Goal: Complete application form: Complete application form

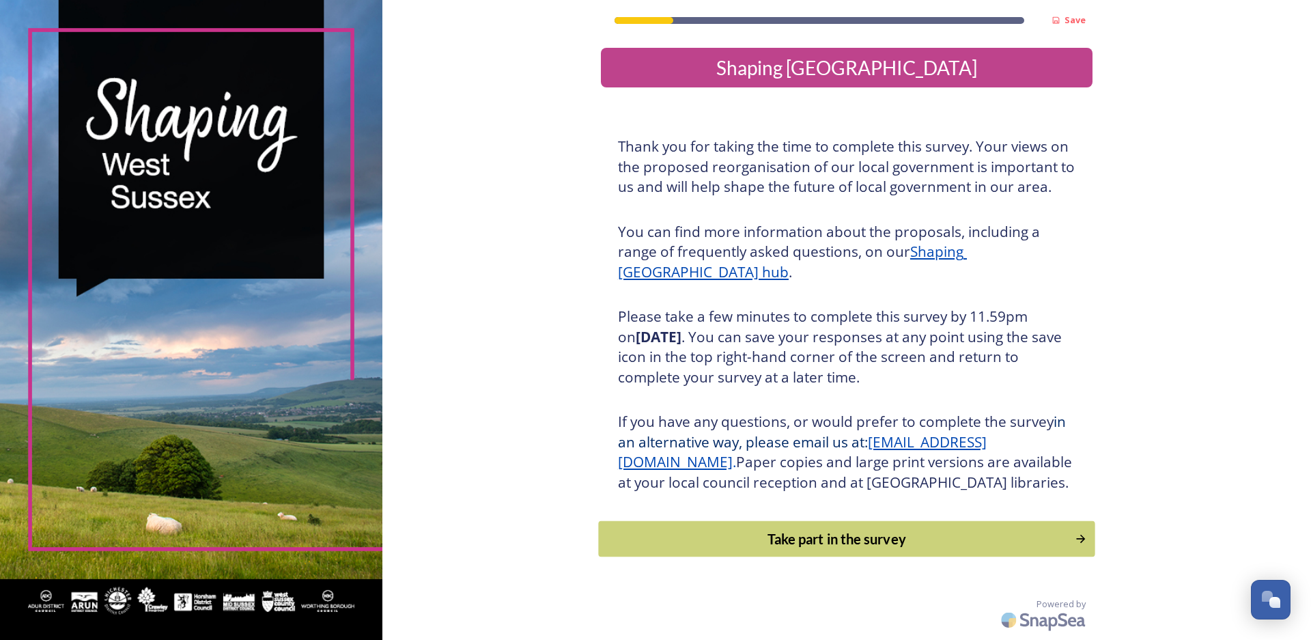
scroll to position [16, 0]
click at [784, 548] on div "Take part in the survey" at bounding box center [835, 538] width 461 height 20
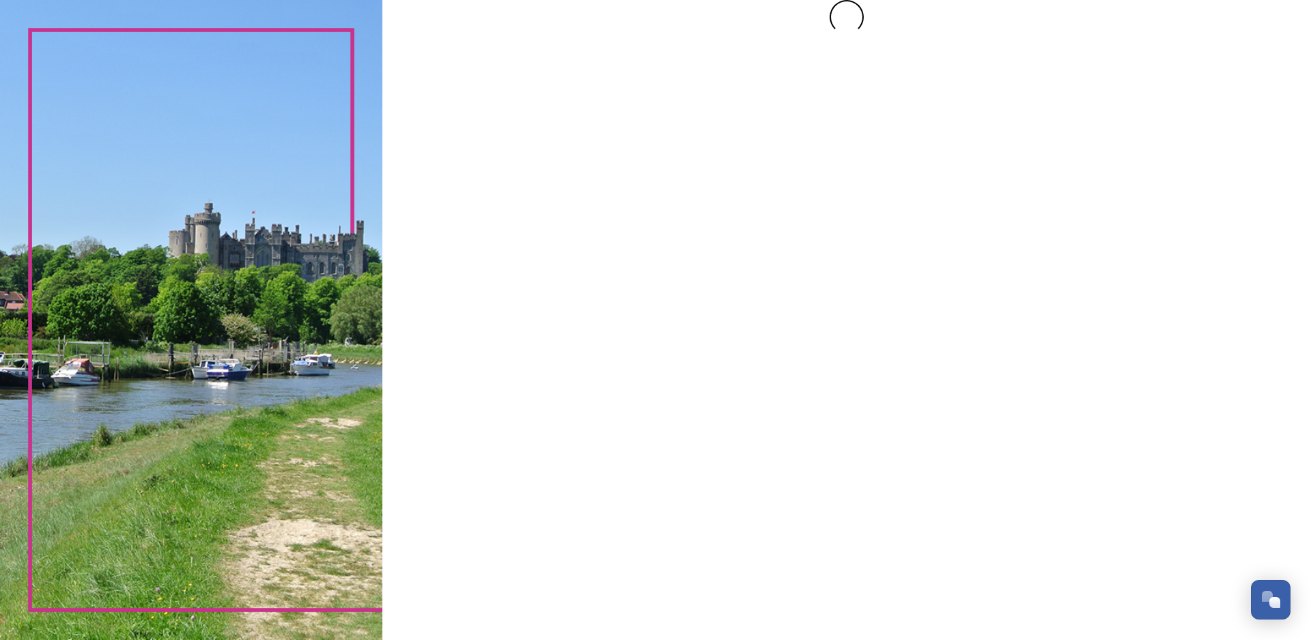
scroll to position [0, 0]
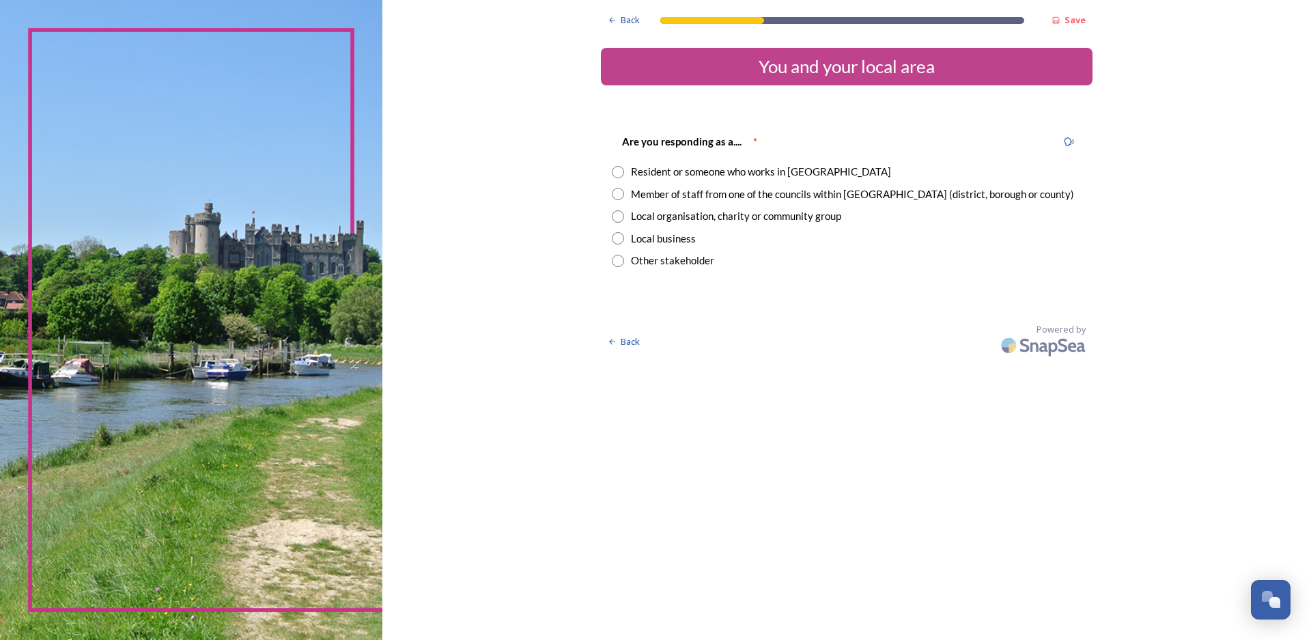
click at [614, 171] on input "radio" at bounding box center [618, 172] width 12 height 12
radio input "true"
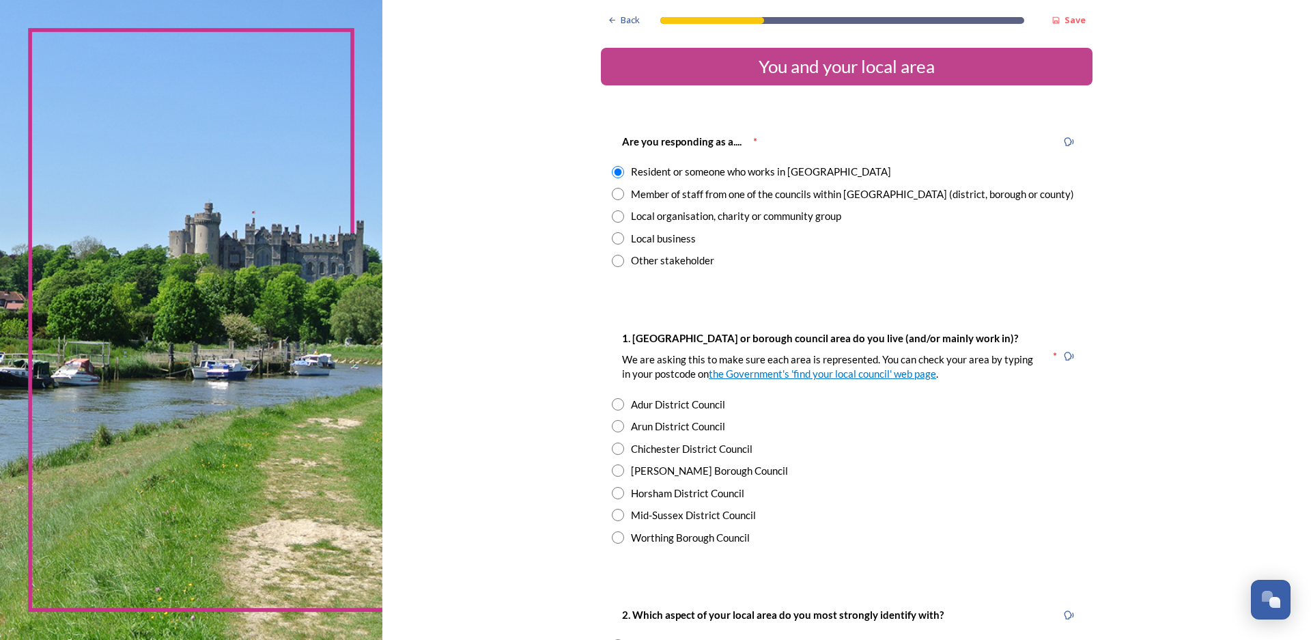
click at [612, 218] on input "radio" at bounding box center [618, 216] width 12 height 12
radio input "true"
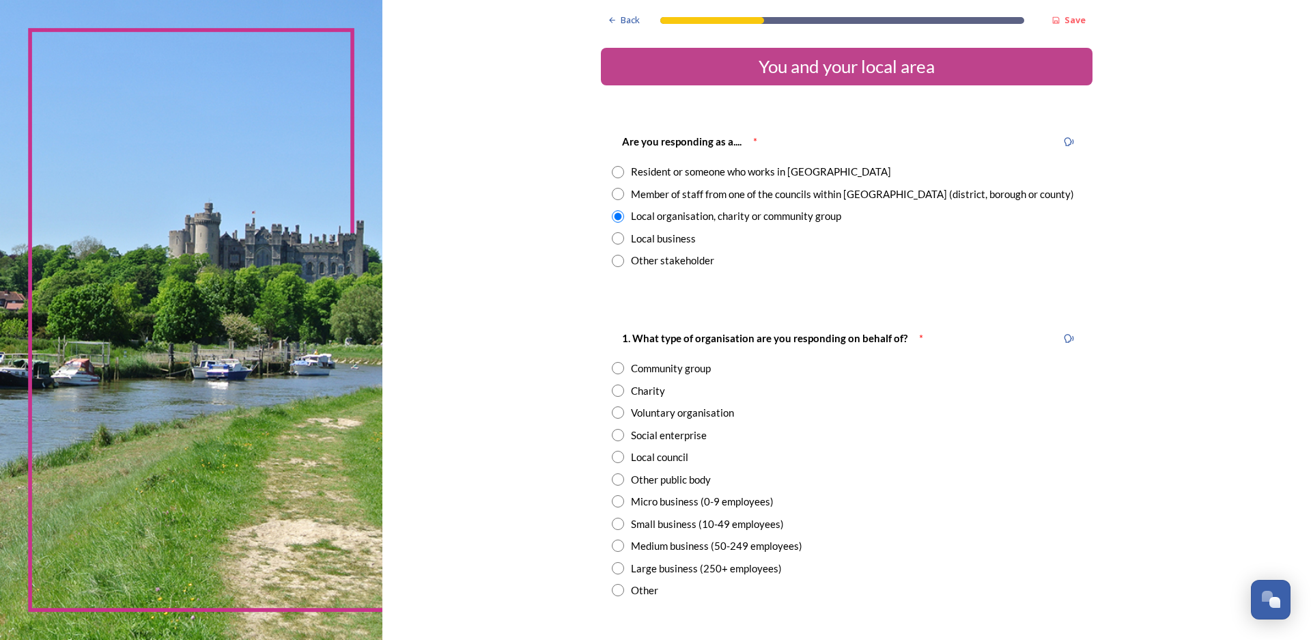
click at [612, 179] on div "Resident or someone who works in [GEOGRAPHIC_DATA]" at bounding box center [847, 172] width 470 height 16
radio input "true"
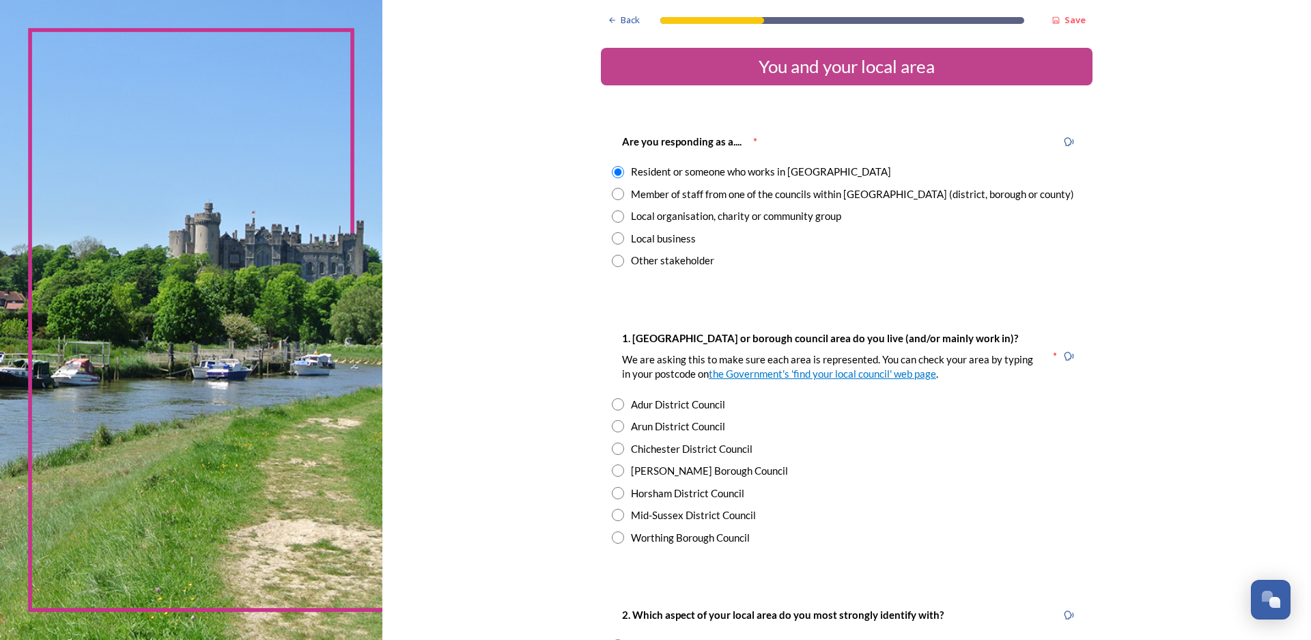
click at [612, 473] on input "radio" at bounding box center [618, 470] width 12 height 12
radio input "true"
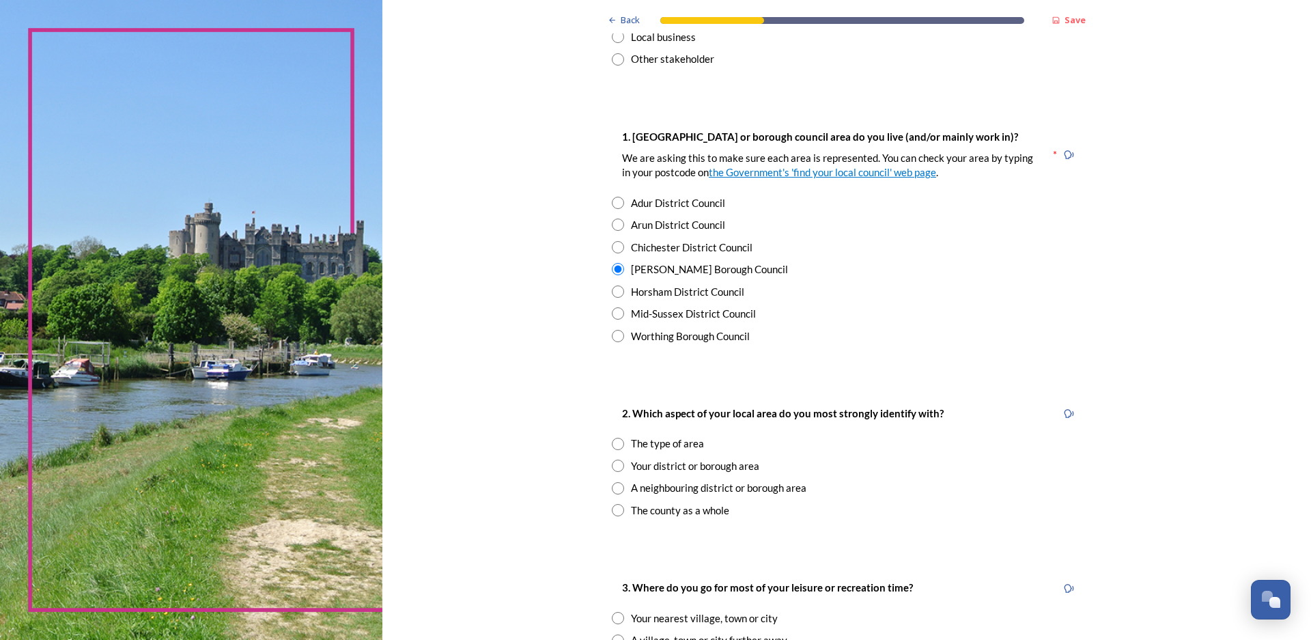
scroll to position [205, 0]
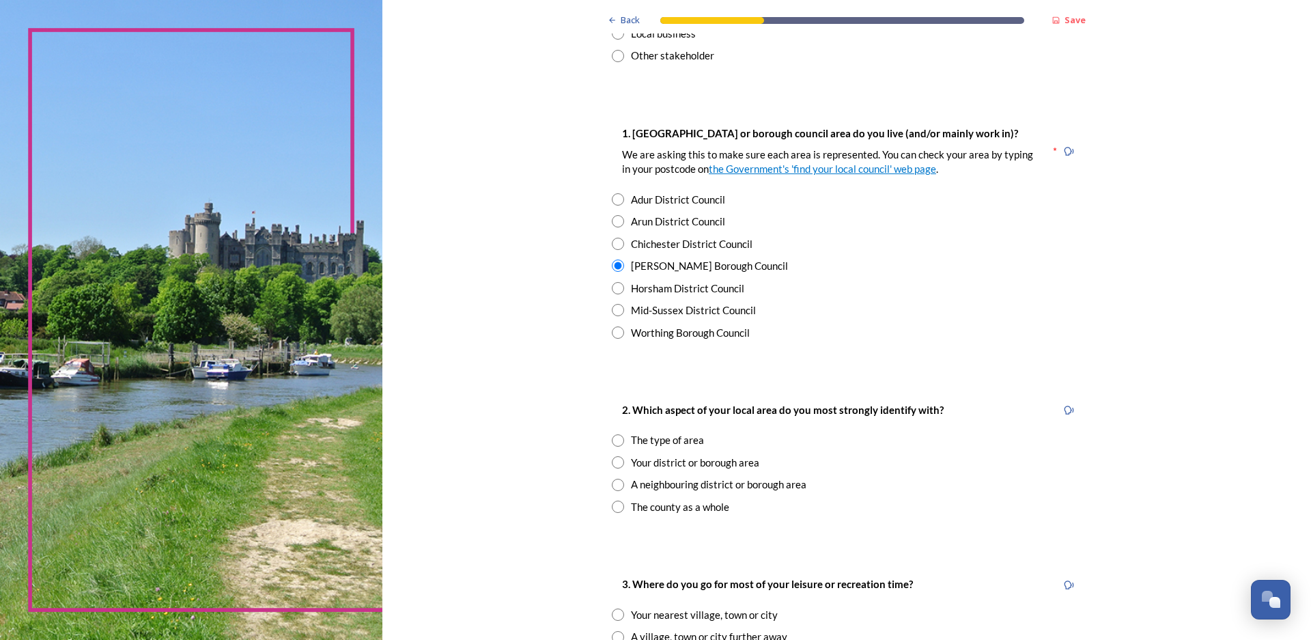
click at [612, 509] on input "radio" at bounding box center [618, 506] width 12 height 12
radio input "true"
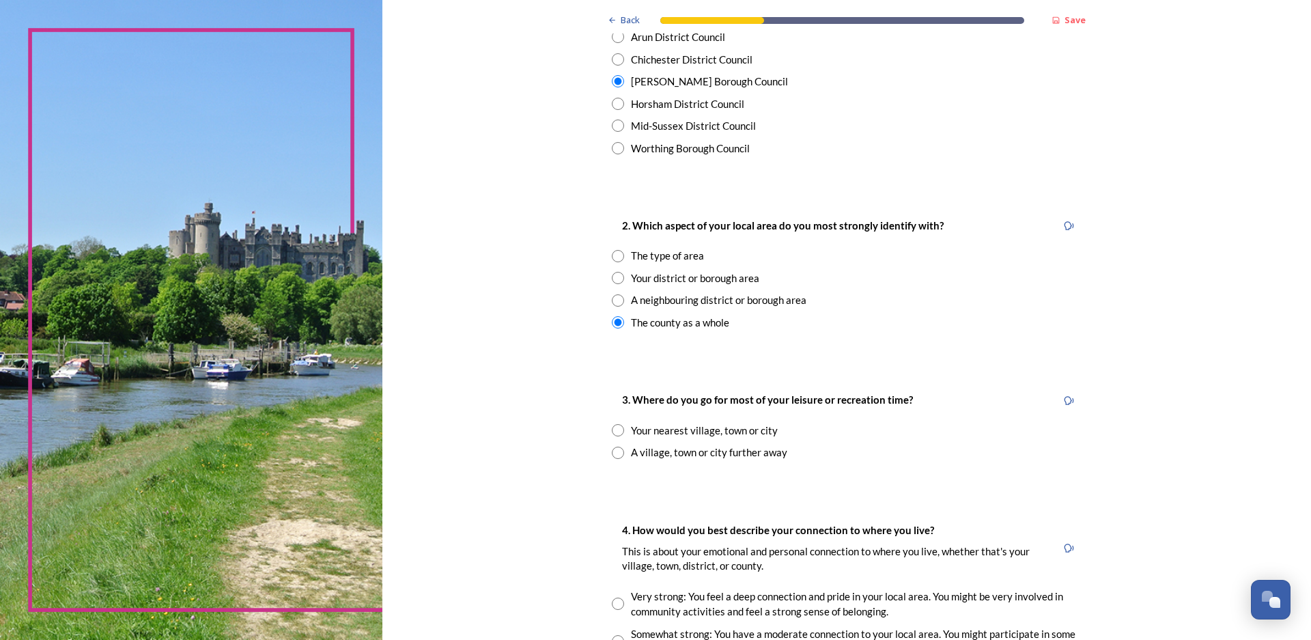
scroll to position [410, 0]
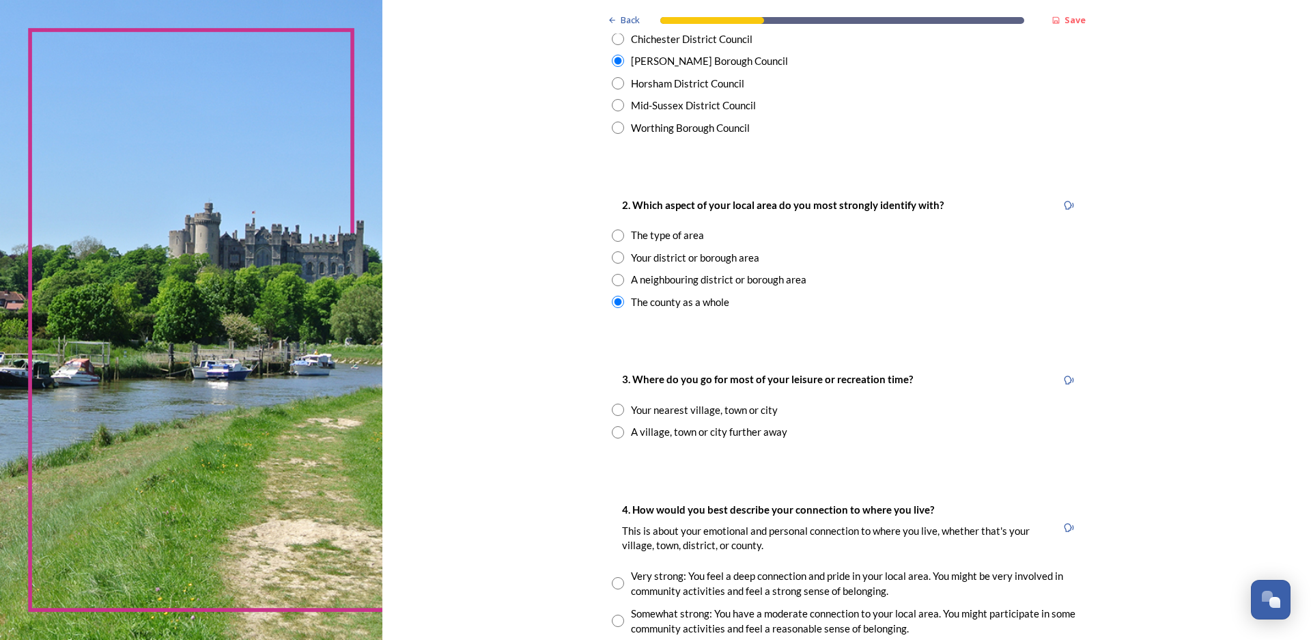
click at [614, 414] on input "radio" at bounding box center [618, 409] width 12 height 12
radio input "true"
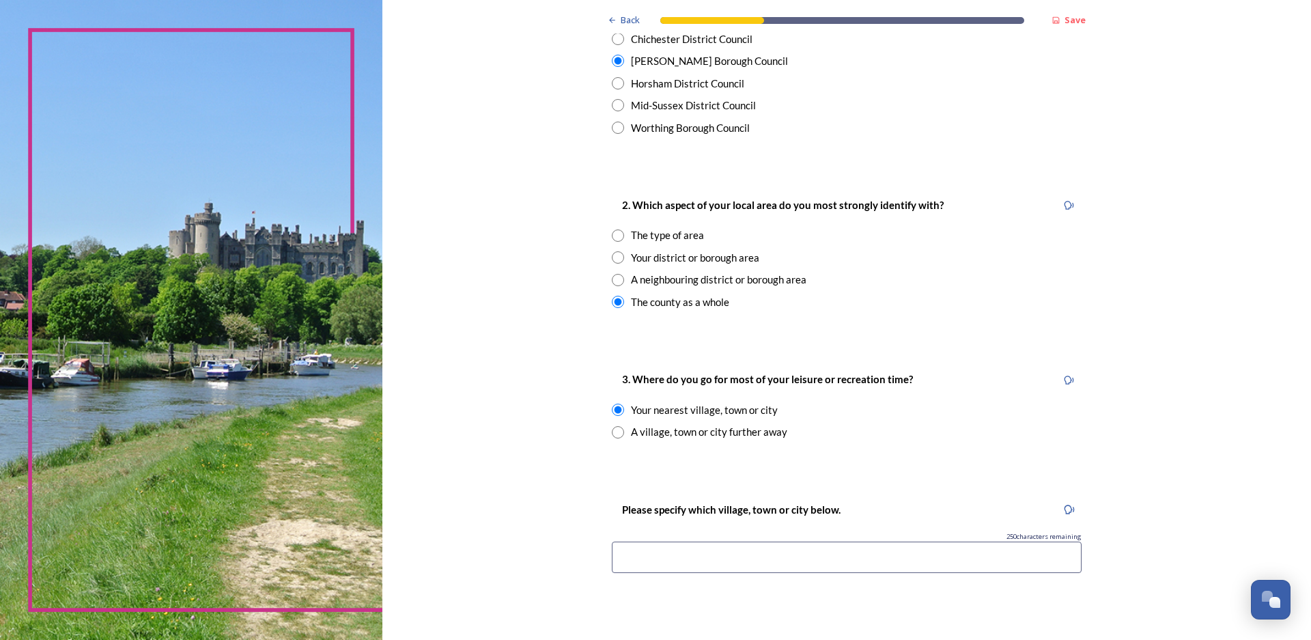
scroll to position [546, 0]
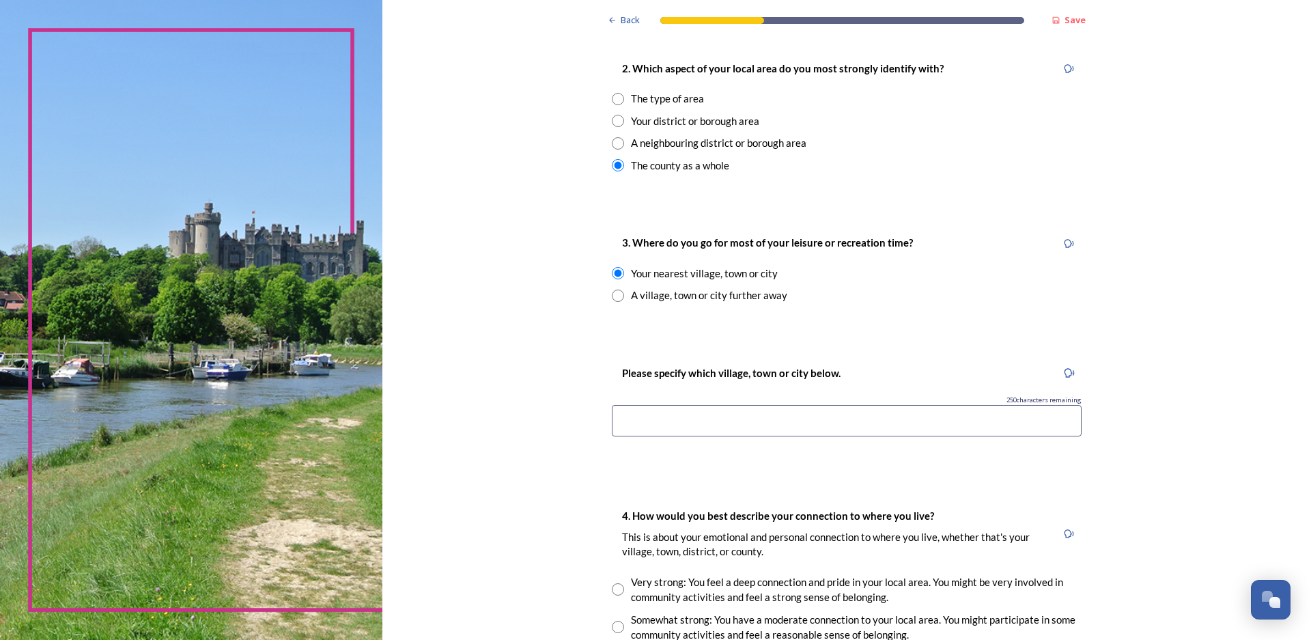
click at [702, 420] on input at bounding box center [847, 420] width 470 height 31
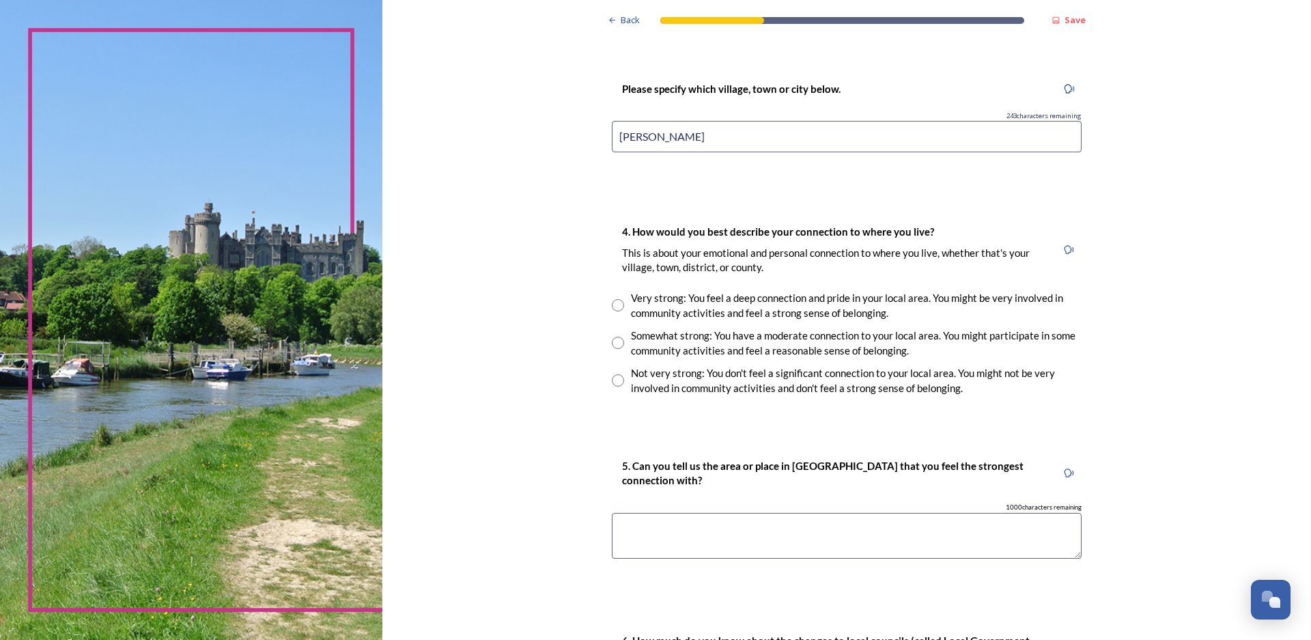
scroll to position [819, 0]
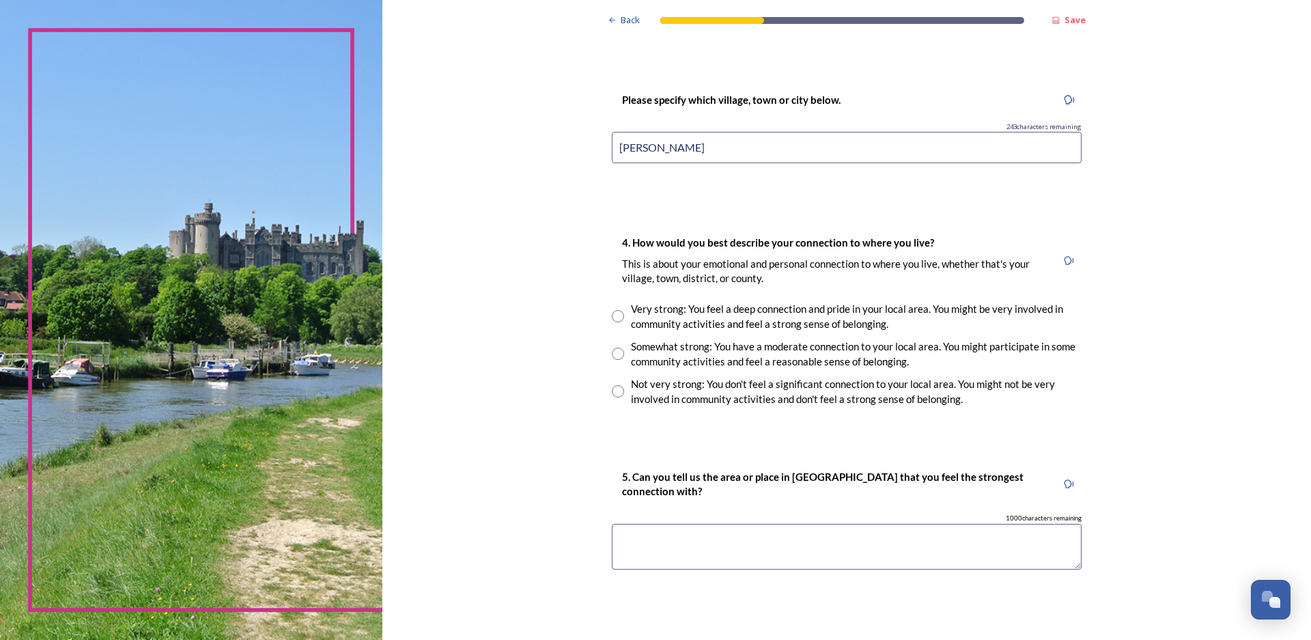
type input "[PERSON_NAME]"
click at [614, 316] on input "radio" at bounding box center [618, 316] width 12 height 12
radio input "true"
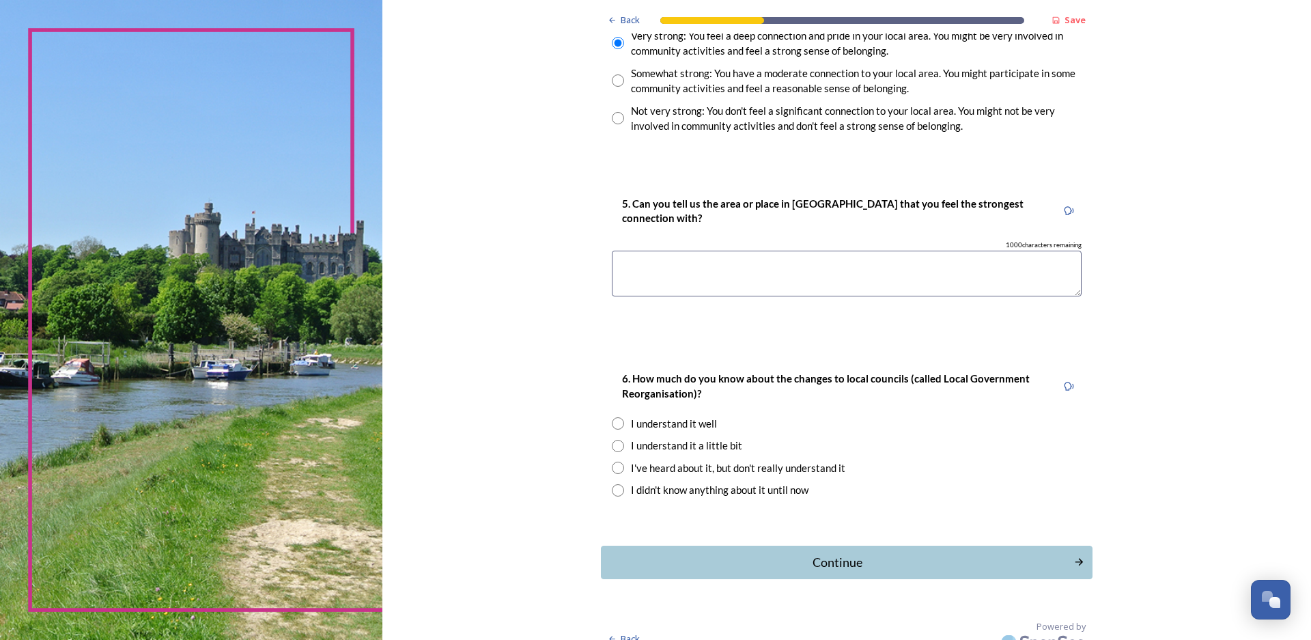
scroll to position [956, 0]
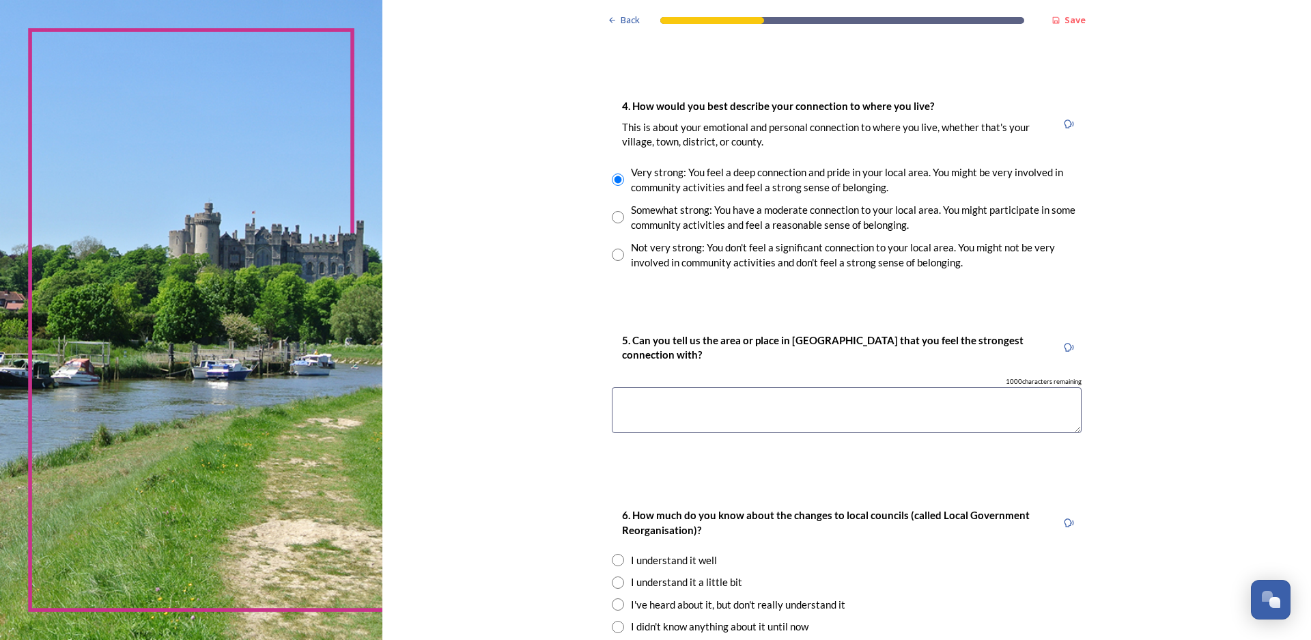
click at [665, 412] on textarea at bounding box center [847, 410] width 470 height 46
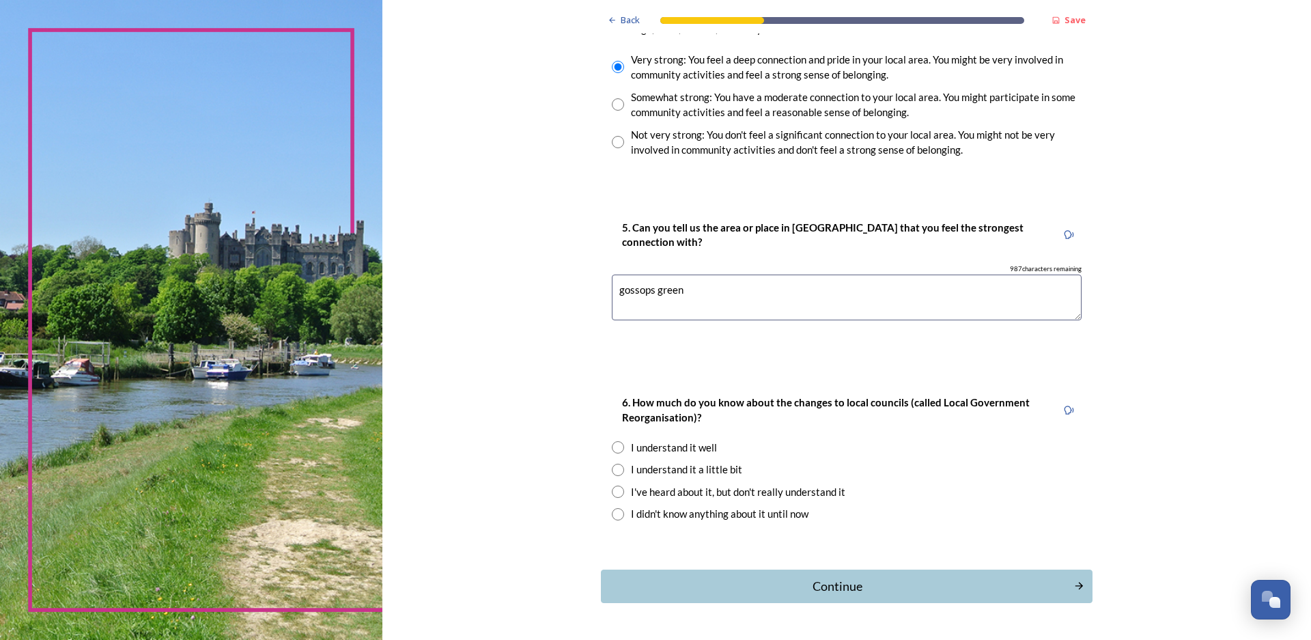
scroll to position [1092, 0]
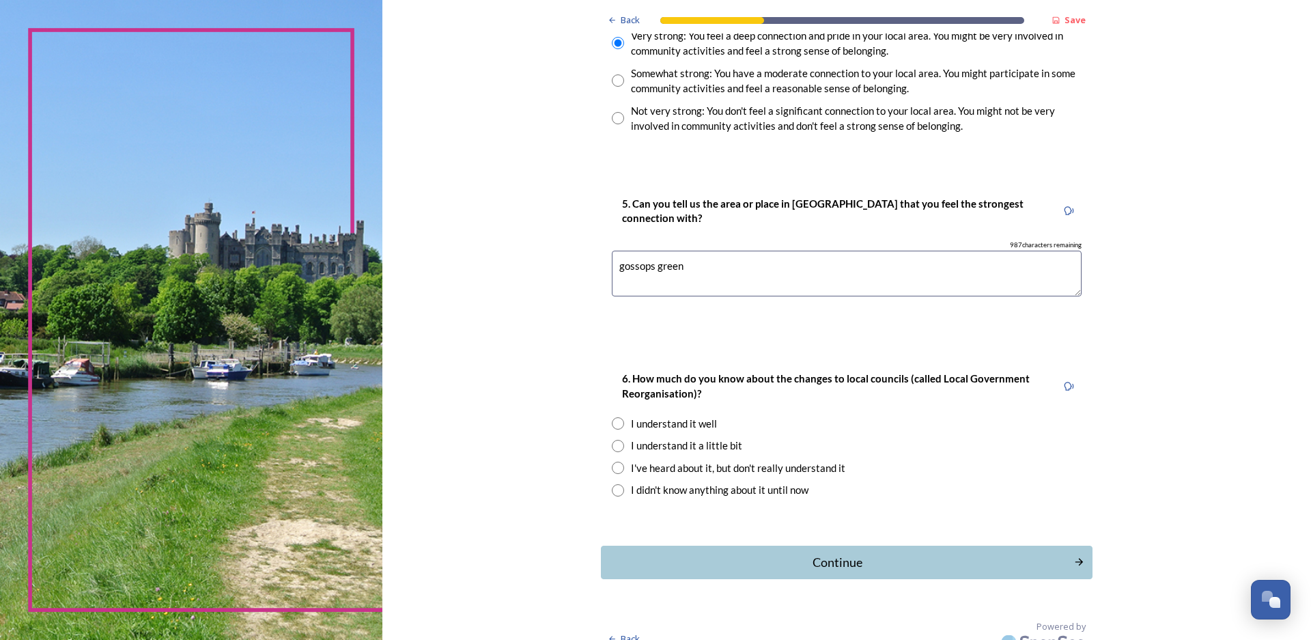
type textarea "gossops green"
click at [612, 470] on input "radio" at bounding box center [618, 467] width 12 height 12
radio input "true"
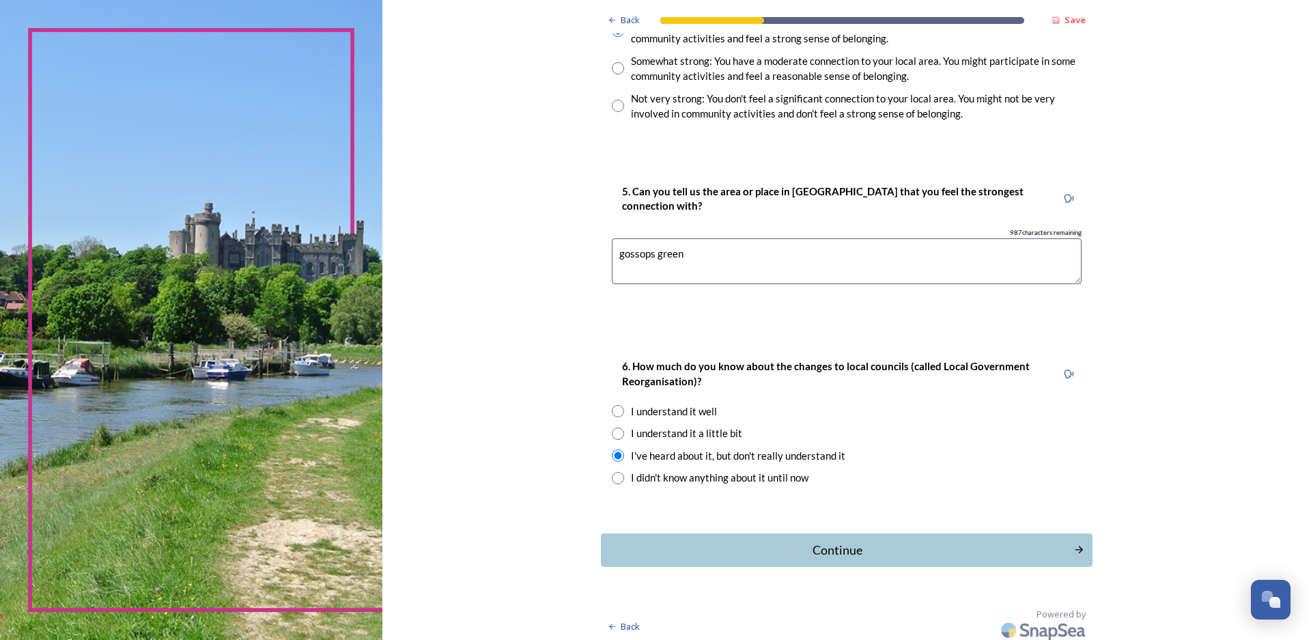
scroll to position [1111, 0]
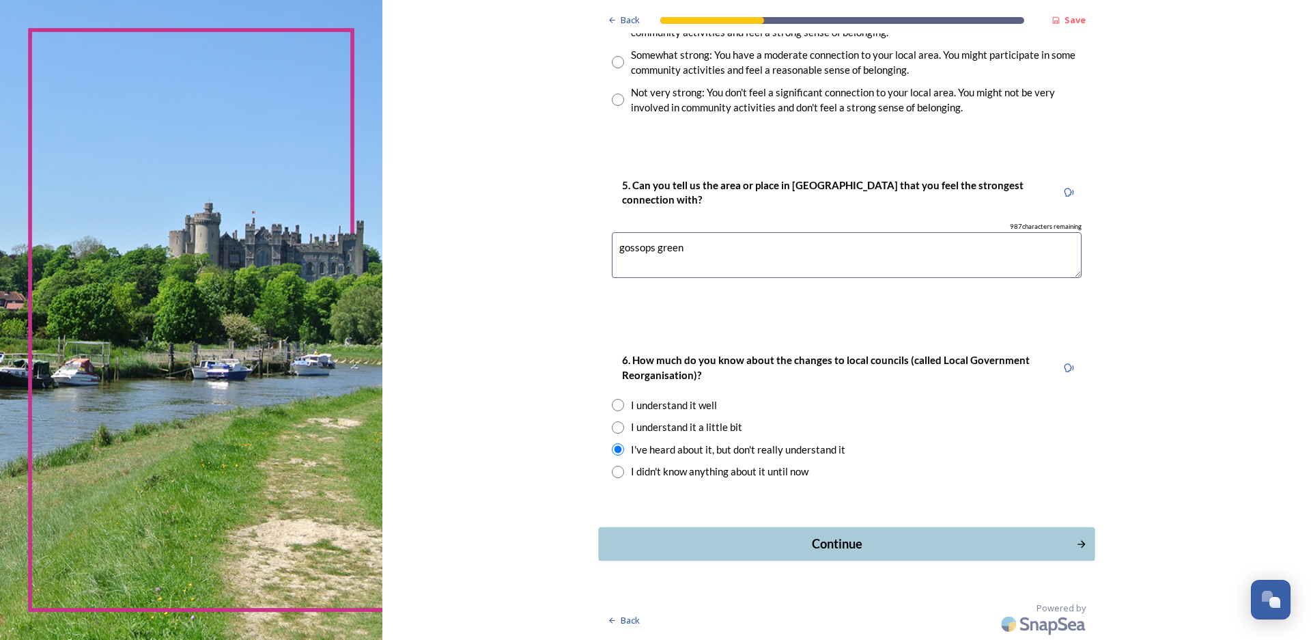
click at [821, 541] on div "Continue" at bounding box center [836, 543] width 462 height 18
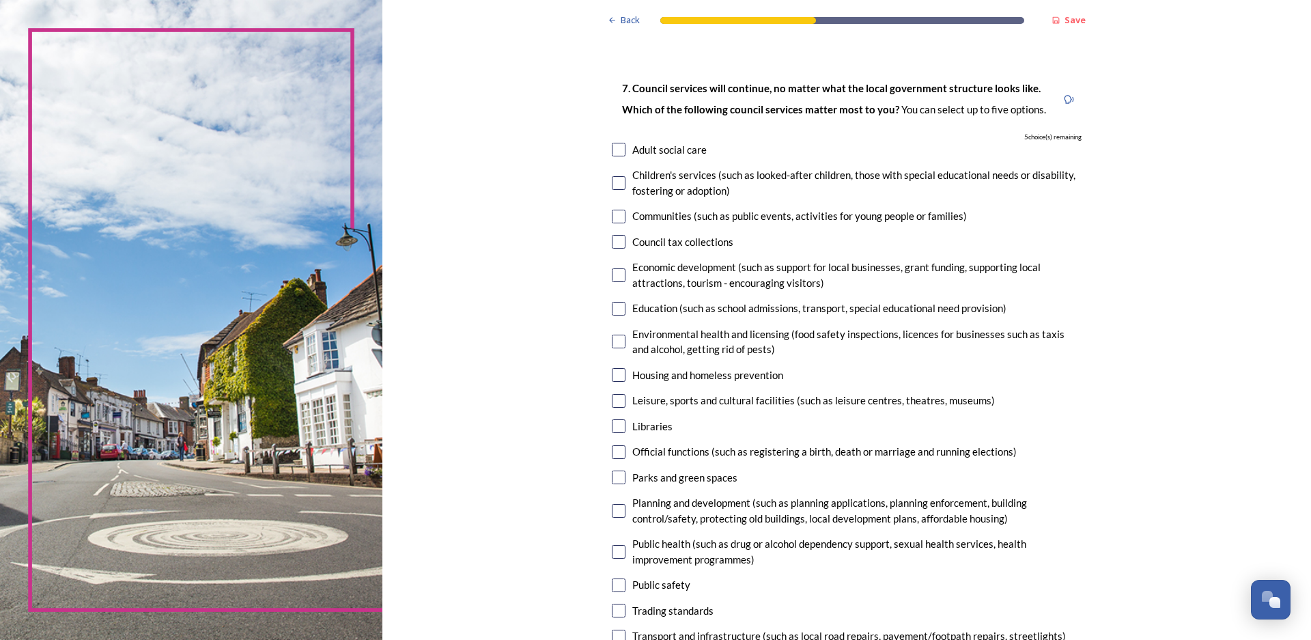
scroll to position [68, 0]
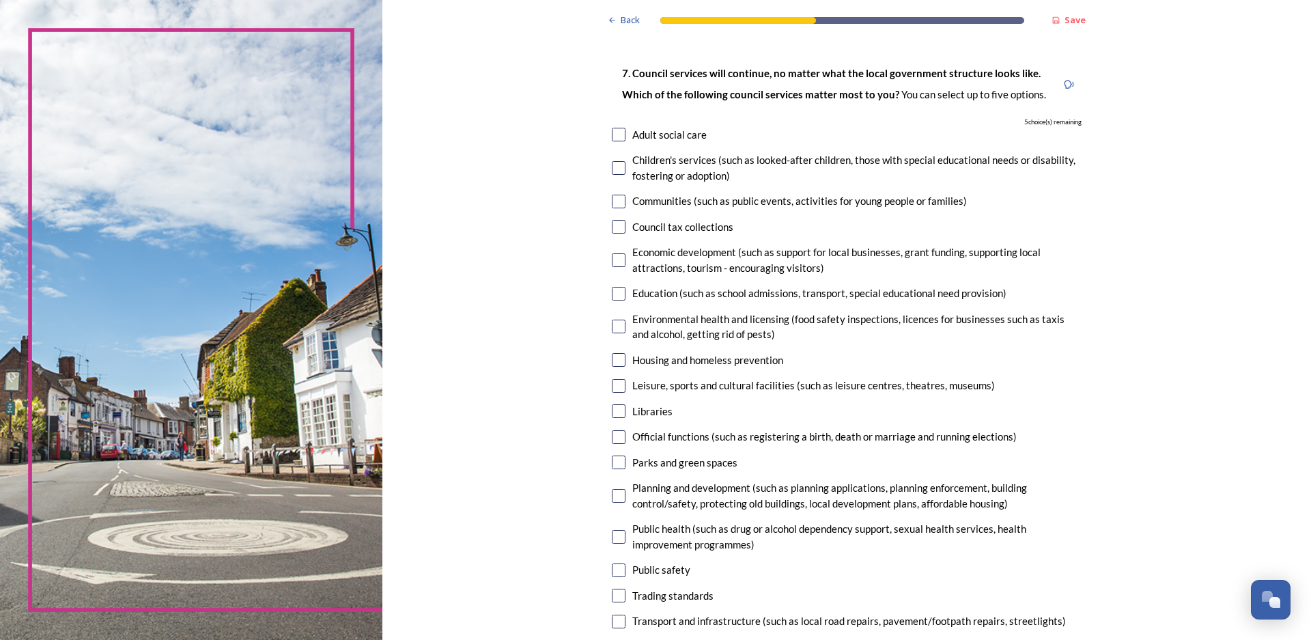
click at [612, 466] on input "checkbox" at bounding box center [619, 462] width 14 height 14
checkbox input "true"
click at [615, 367] on input "checkbox" at bounding box center [619, 360] width 14 height 14
checkbox input "true"
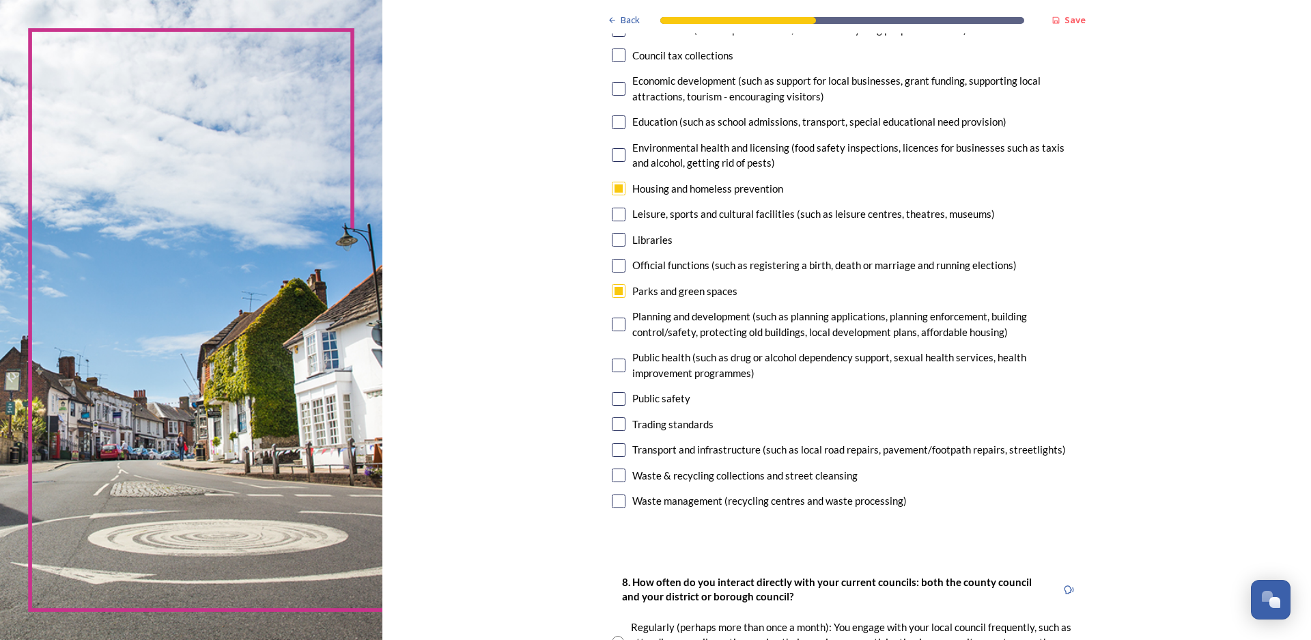
scroll to position [273, 0]
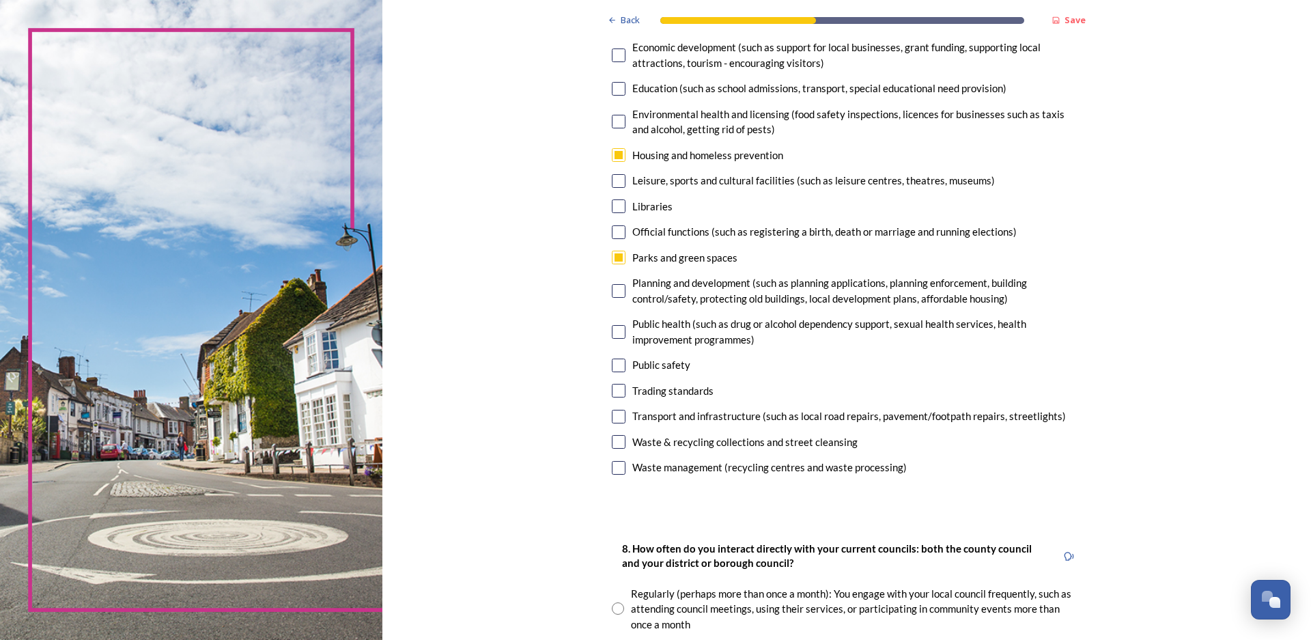
click at [618, 444] on input "checkbox" at bounding box center [619, 442] width 14 height 14
checkbox input "true"
click at [612, 422] on input "checkbox" at bounding box center [619, 417] width 14 height 14
checkbox input "true"
click at [612, 463] on input "checkbox" at bounding box center [619, 468] width 14 height 14
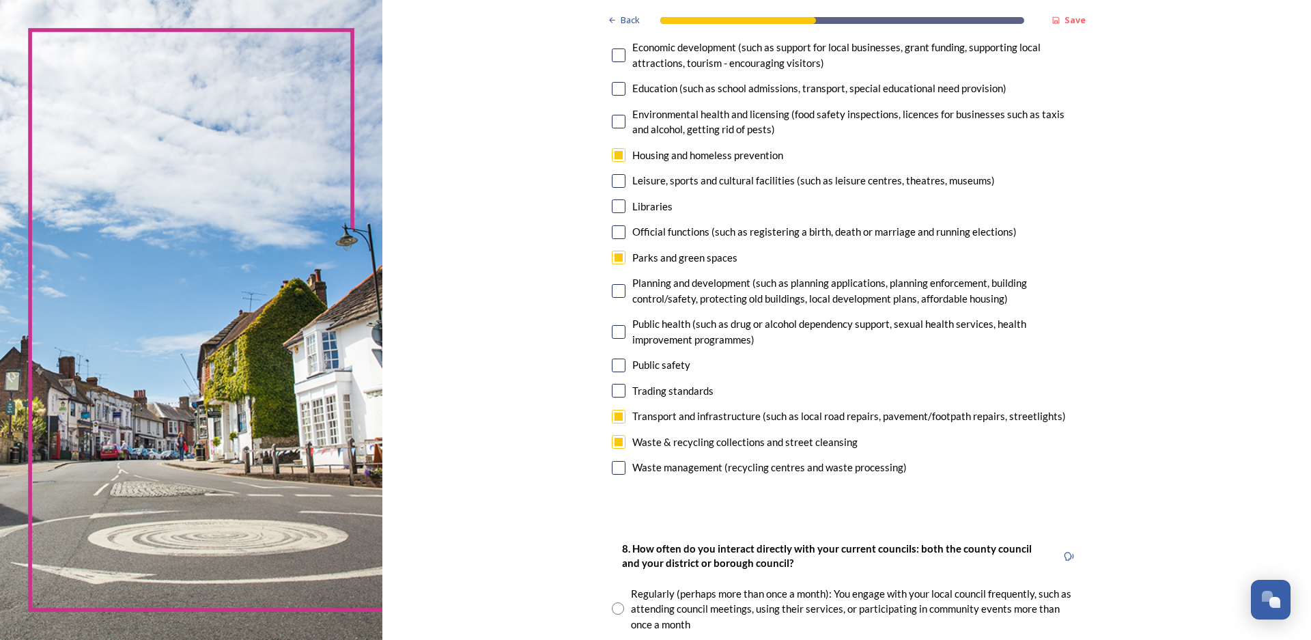
checkbox input "true"
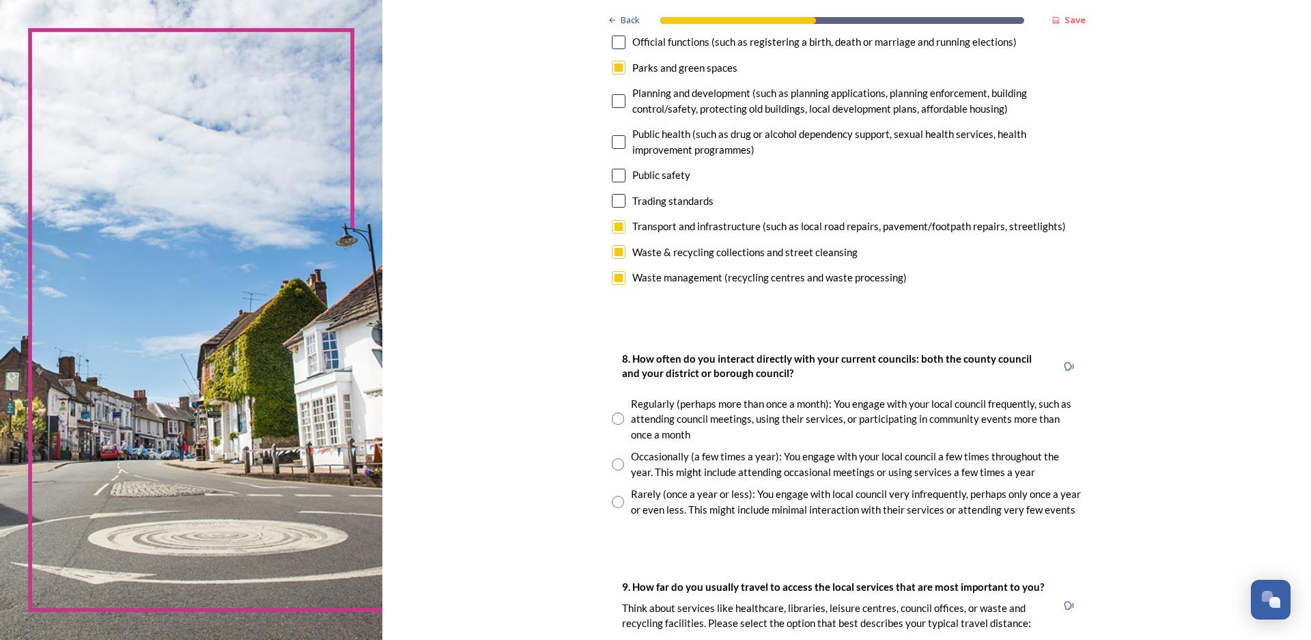
scroll to position [478, 0]
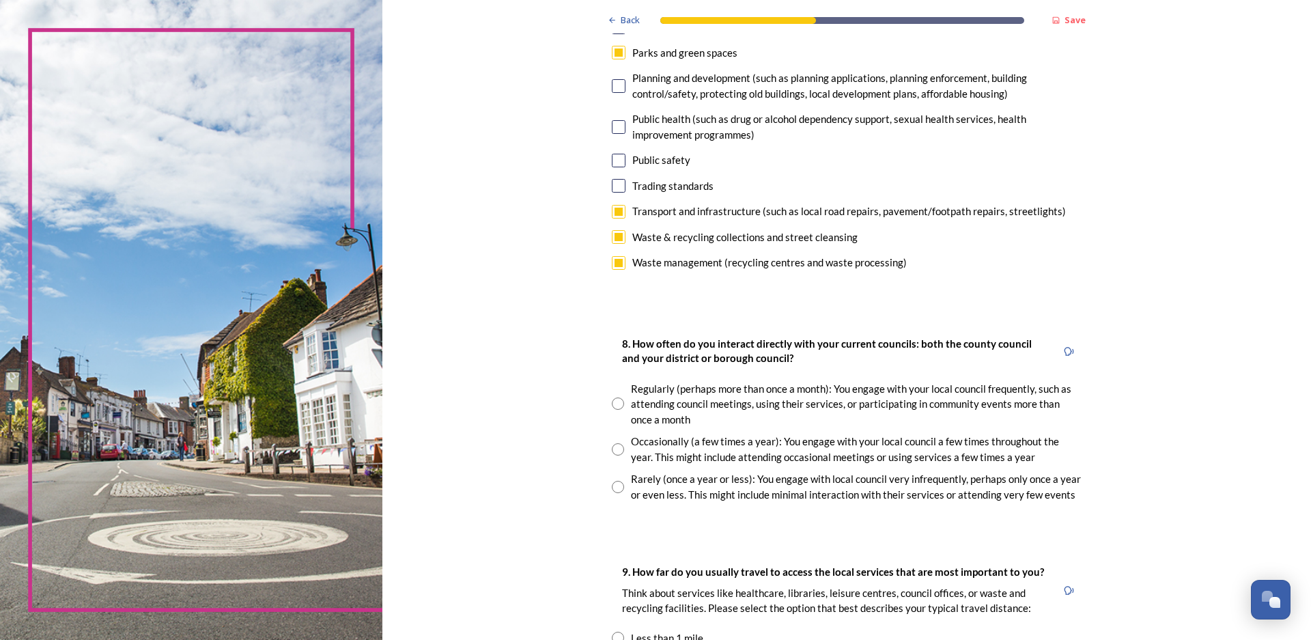
click at [614, 455] on input "radio" at bounding box center [618, 449] width 12 height 12
radio input "true"
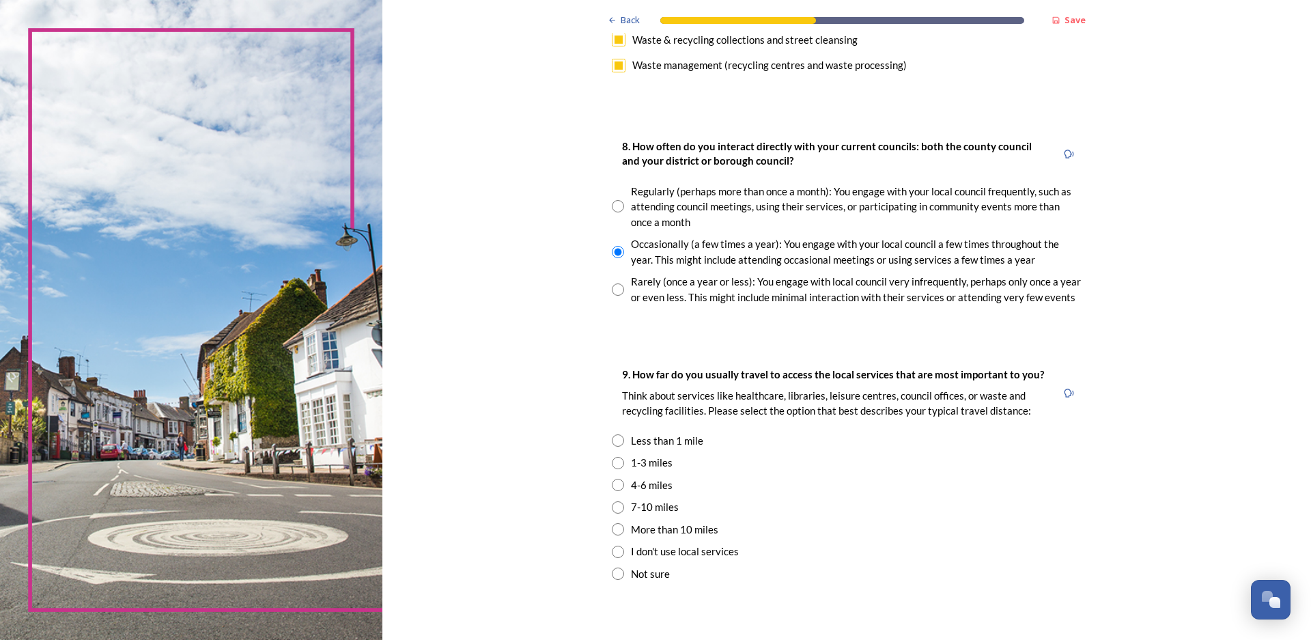
scroll to position [683, 0]
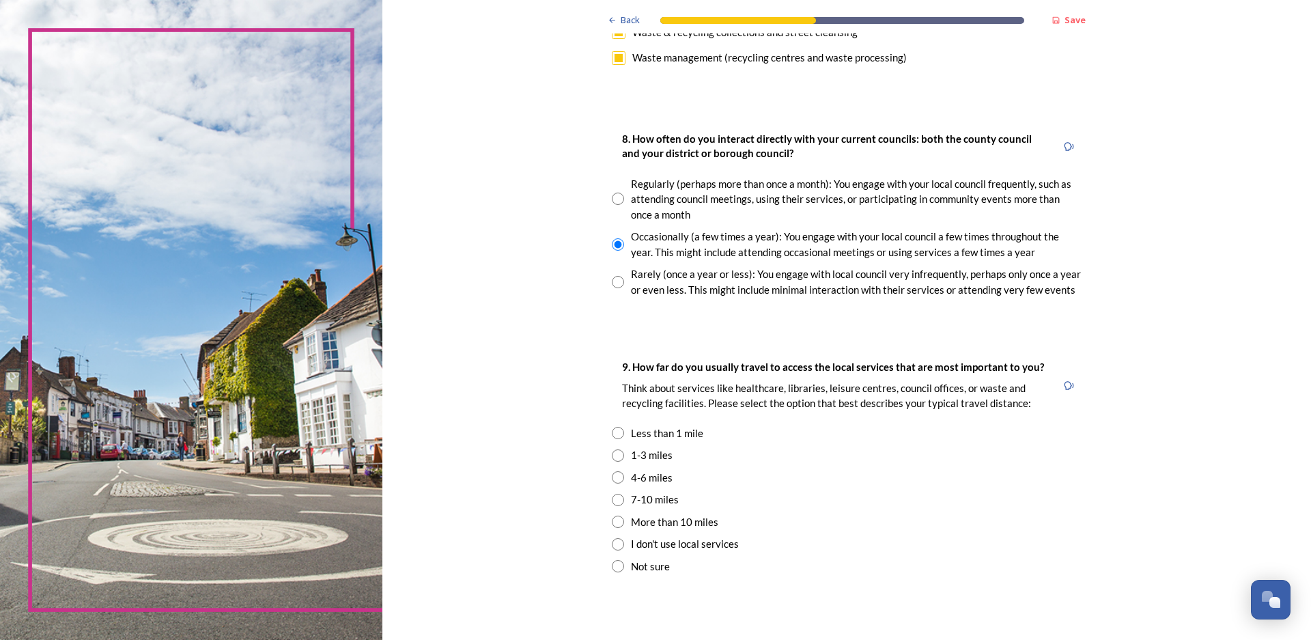
click at [614, 457] on input "radio" at bounding box center [618, 455] width 12 height 12
radio input "true"
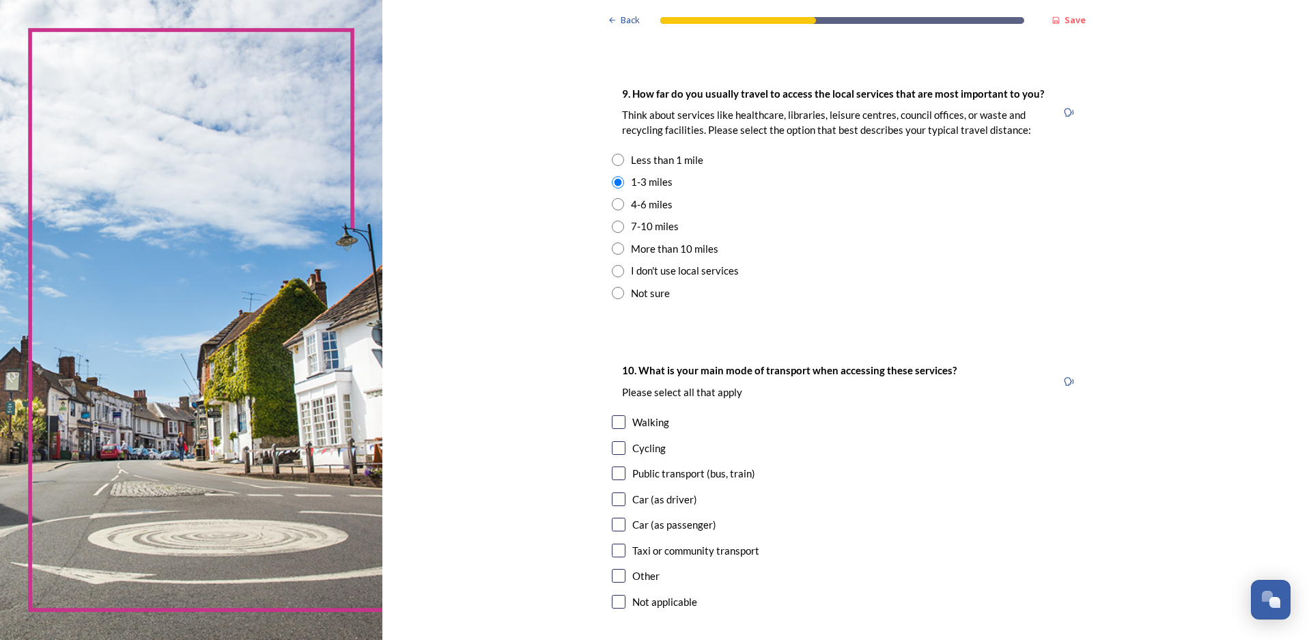
scroll to position [1024, 0]
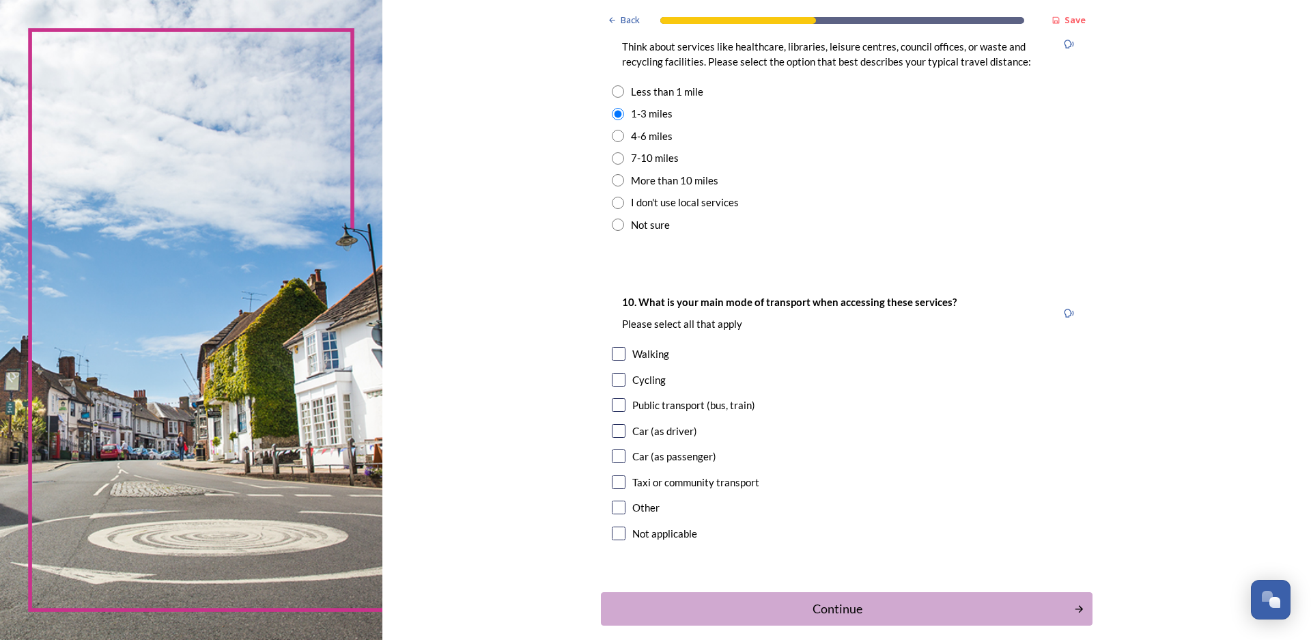
click at [612, 436] on input "checkbox" at bounding box center [619, 431] width 14 height 14
checkbox input "true"
click at [612, 509] on input "checkbox" at bounding box center [619, 507] width 14 height 14
checkbox input "true"
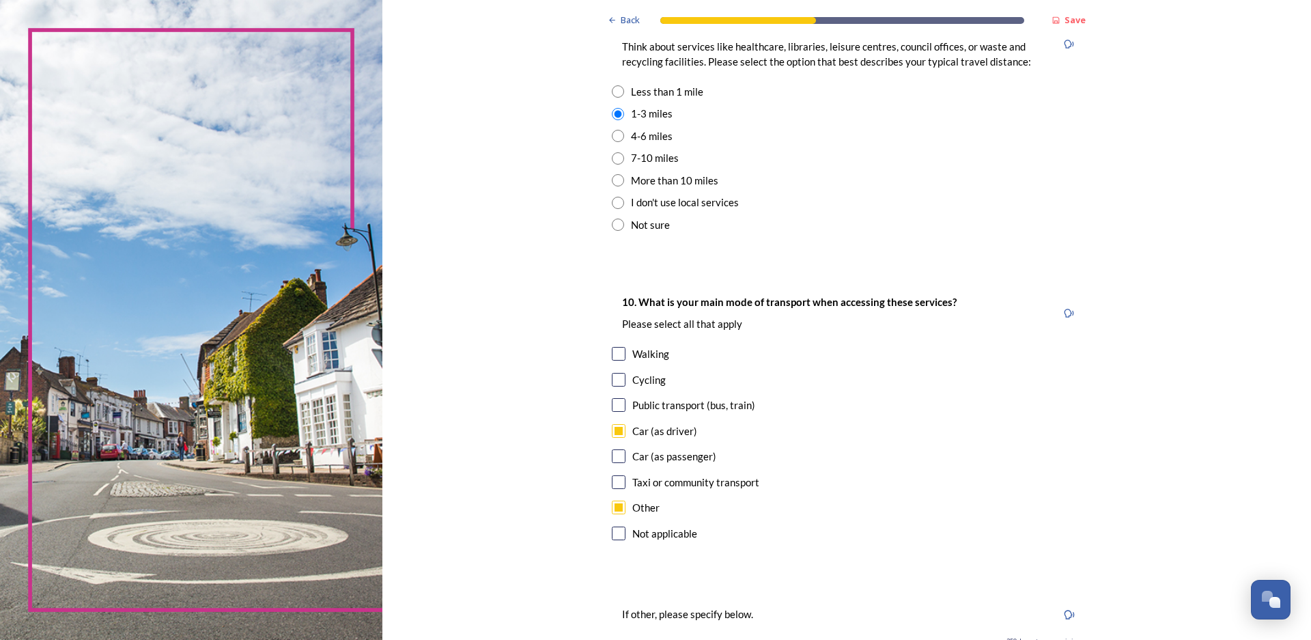
scroll to position [1231, 0]
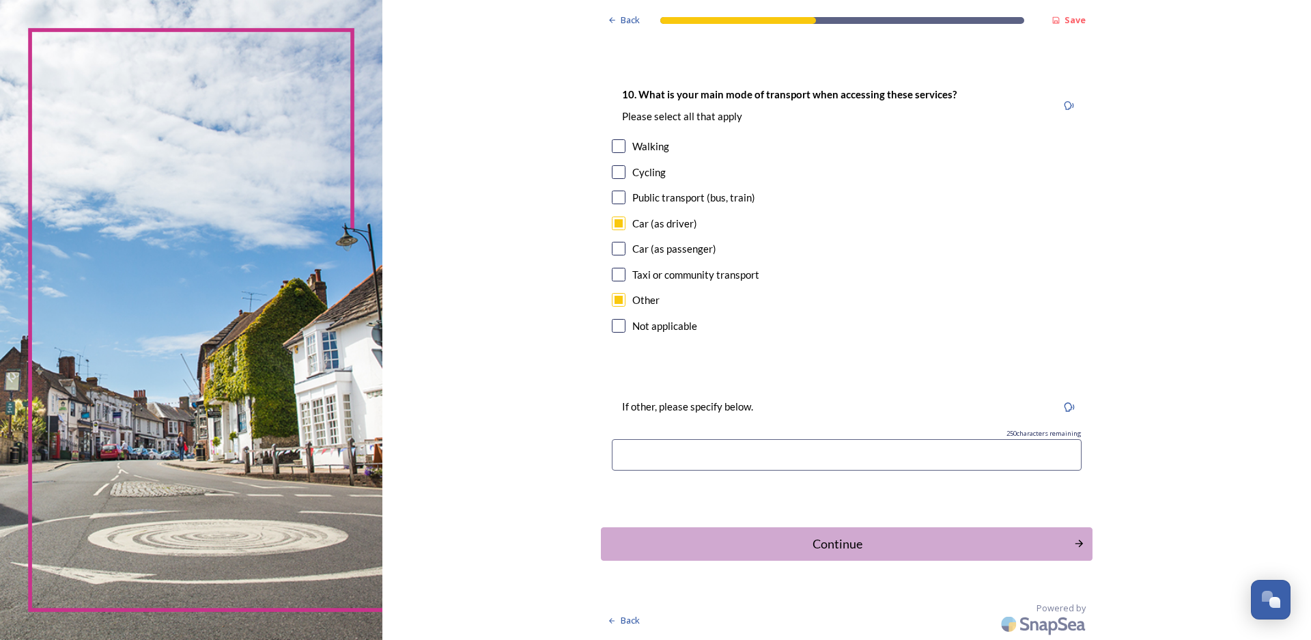
click at [631, 446] on input at bounding box center [847, 454] width 470 height 31
type input "motorcycle"
click at [820, 550] on div "Continue" at bounding box center [836, 543] width 462 height 18
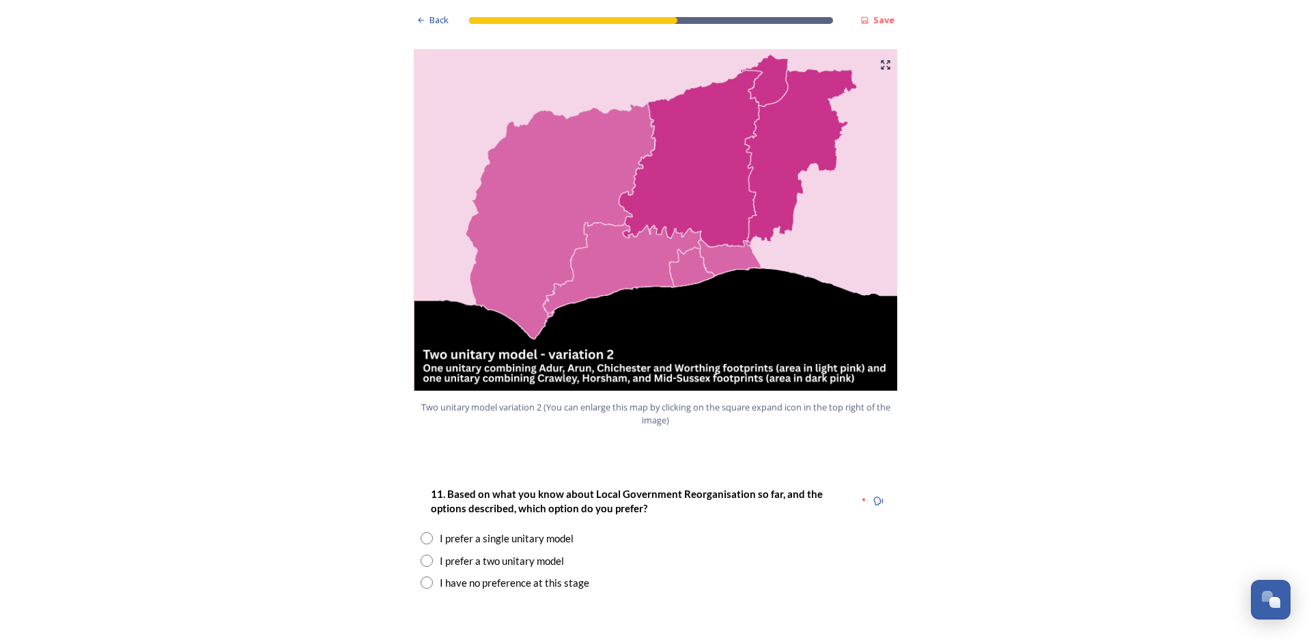
scroll to position [1502, 0]
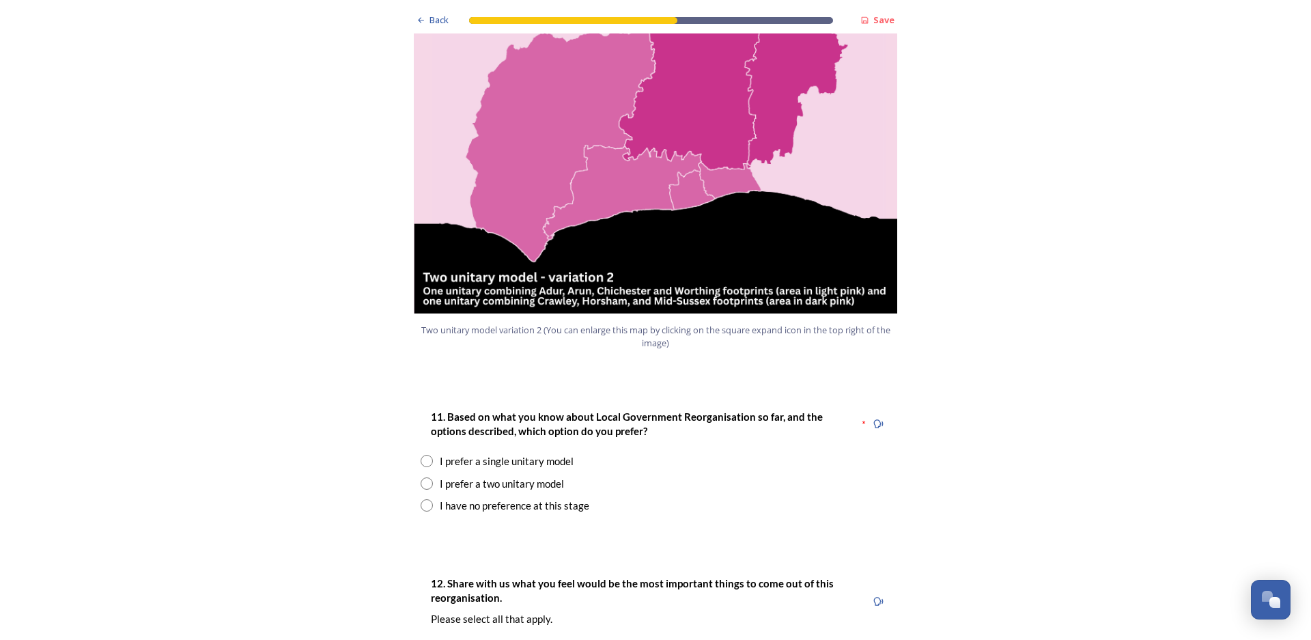
click at [420, 477] on input "radio" at bounding box center [426, 483] width 12 height 12
radio input "true"
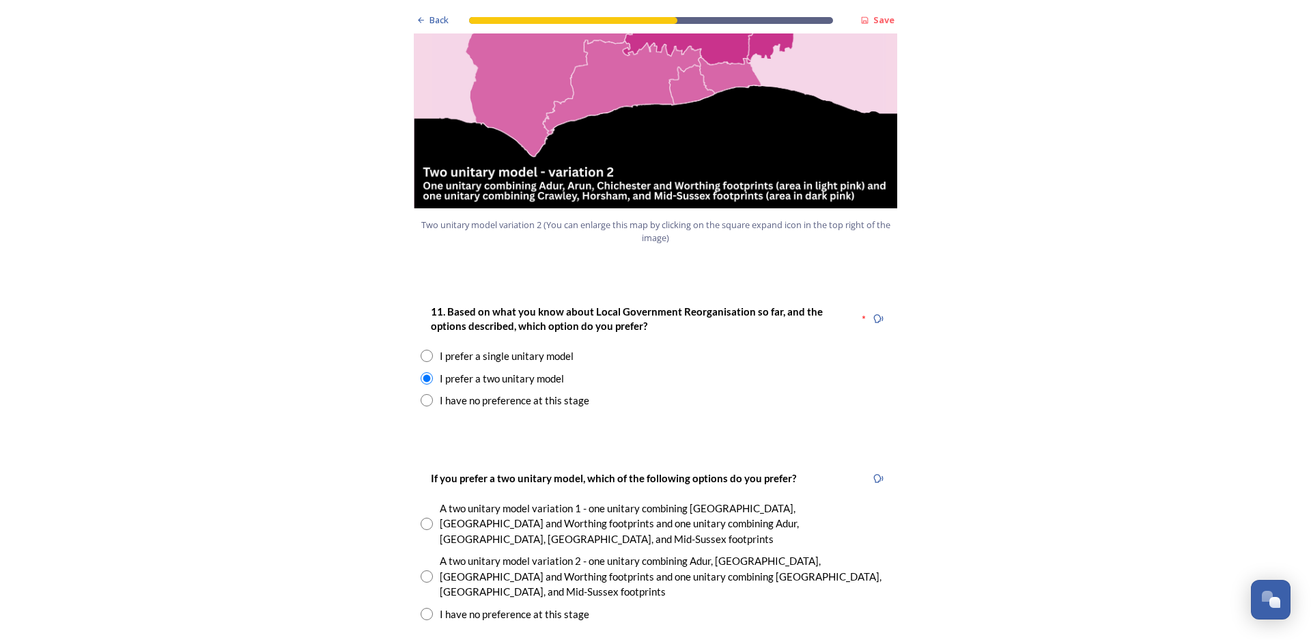
scroll to position [1775, 0]
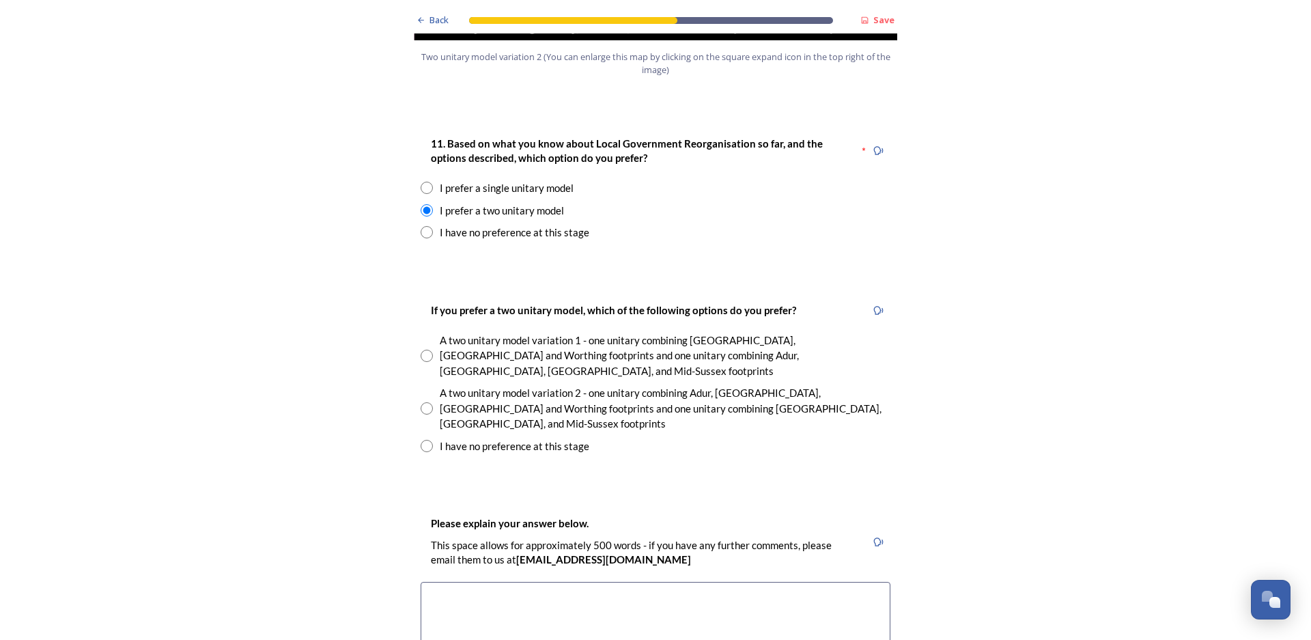
click at [423, 402] on input "radio" at bounding box center [426, 408] width 12 height 12
radio input "true"
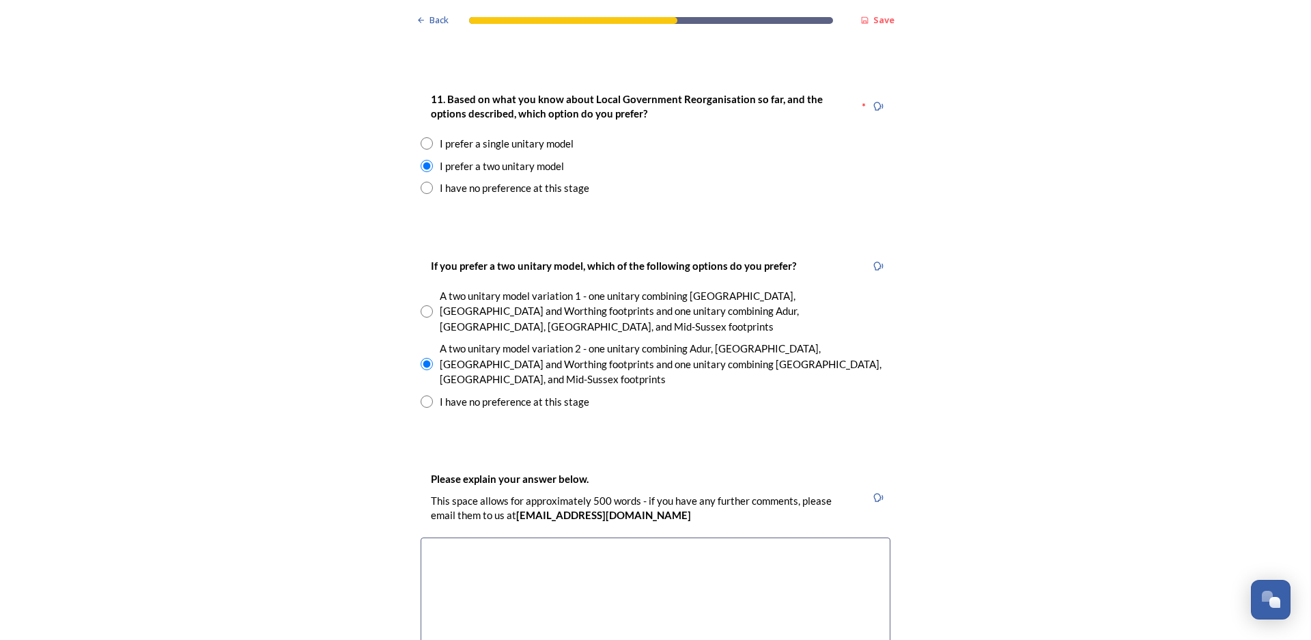
scroll to position [1843, 0]
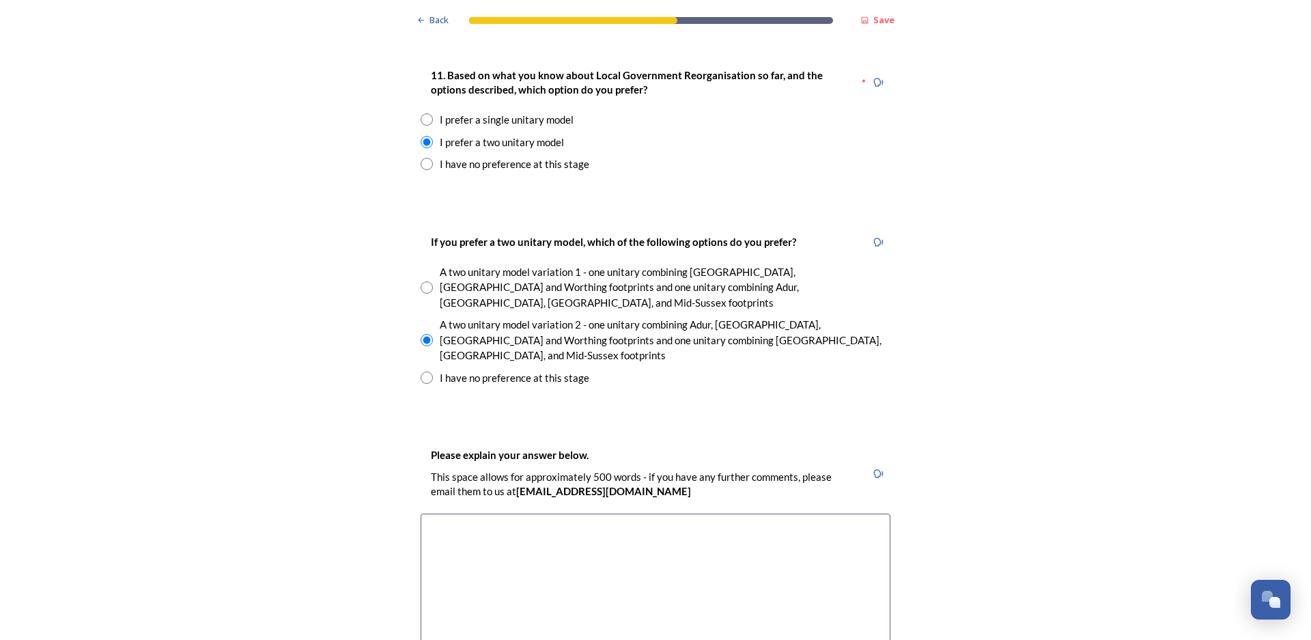
click at [435, 513] on textarea at bounding box center [655, 590] width 470 height 154
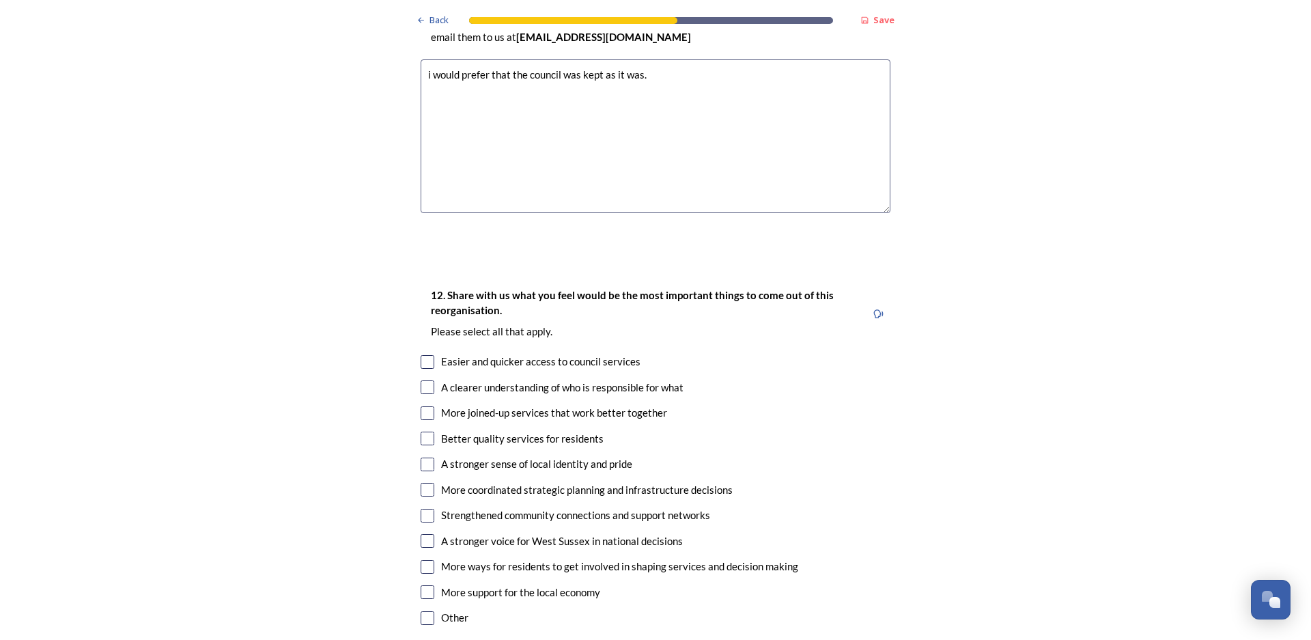
scroll to position [2321, 0]
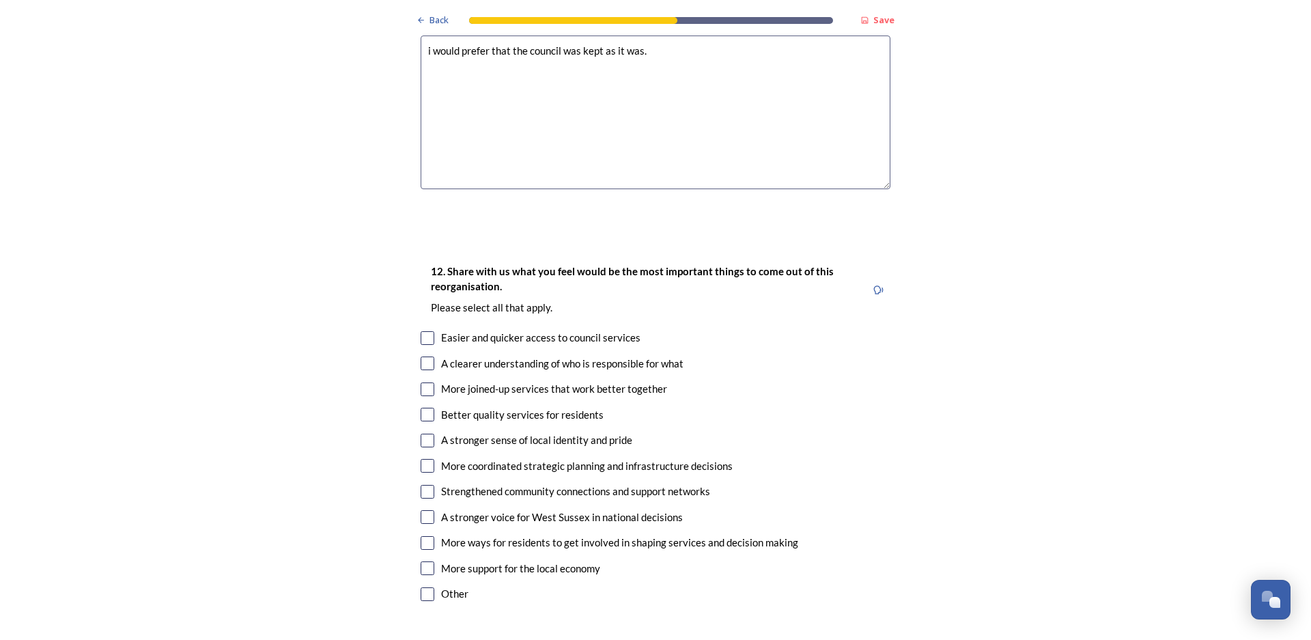
type textarea "i would prefer that the council was kept as it was."
click at [427, 587] on input "checkbox" at bounding box center [427, 594] width 14 height 14
checkbox input "true"
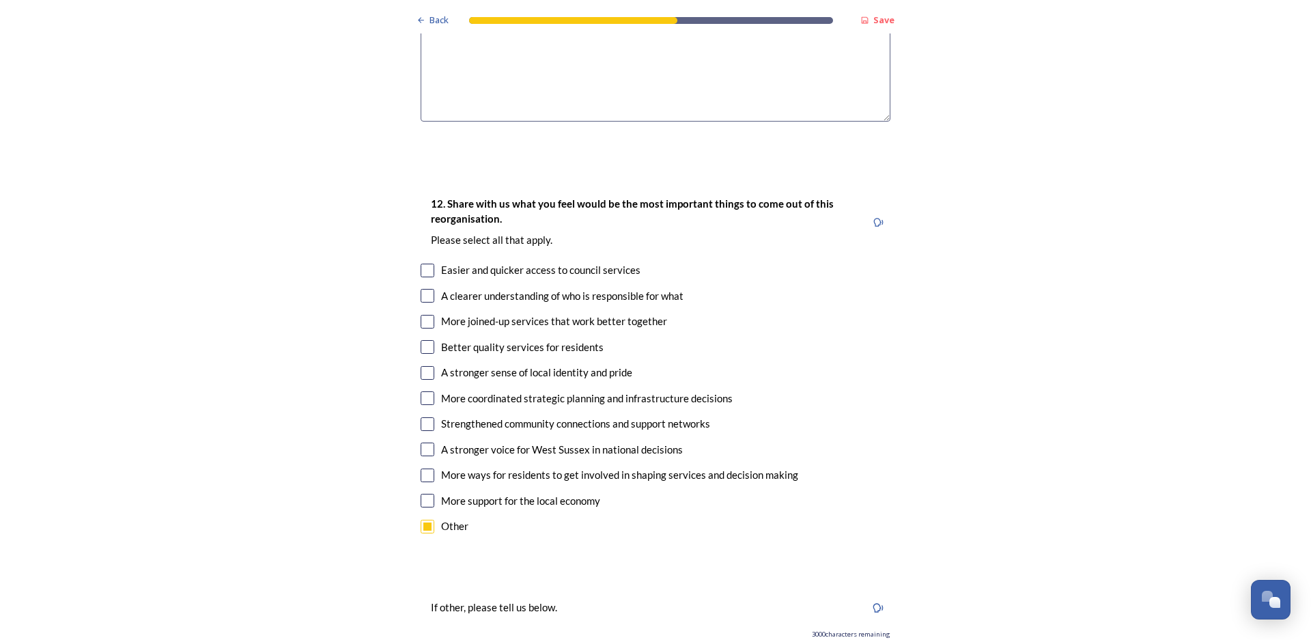
scroll to position [2594, 0]
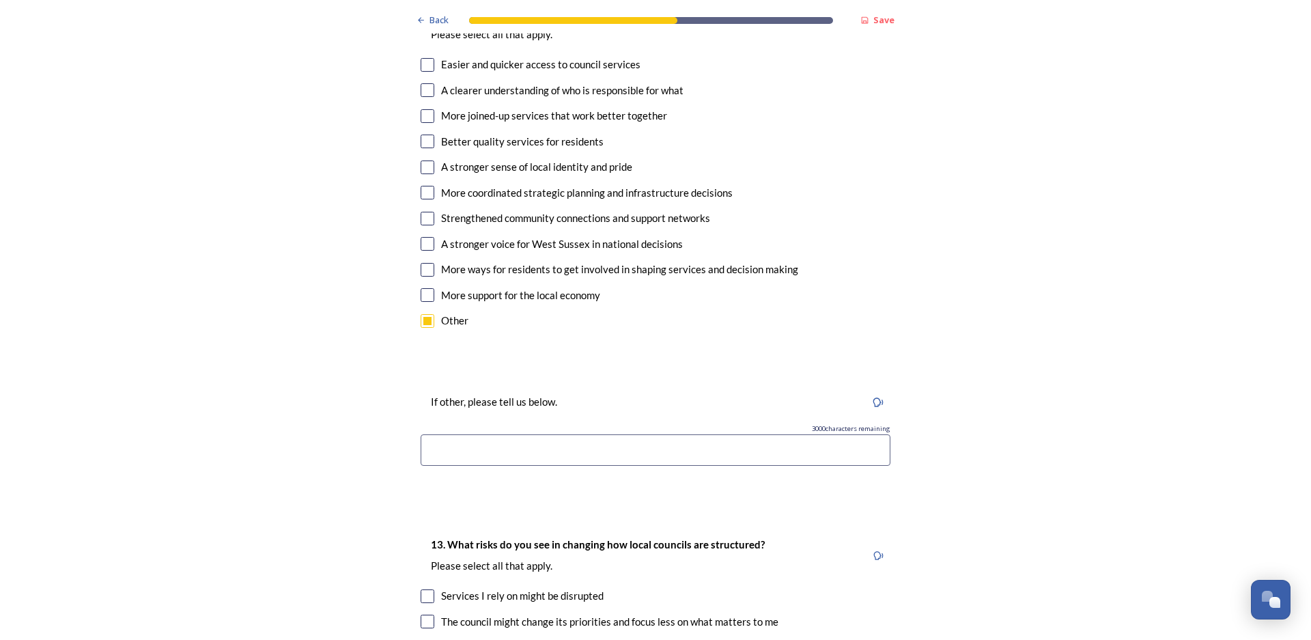
click at [428, 434] on input at bounding box center [655, 449] width 470 height 31
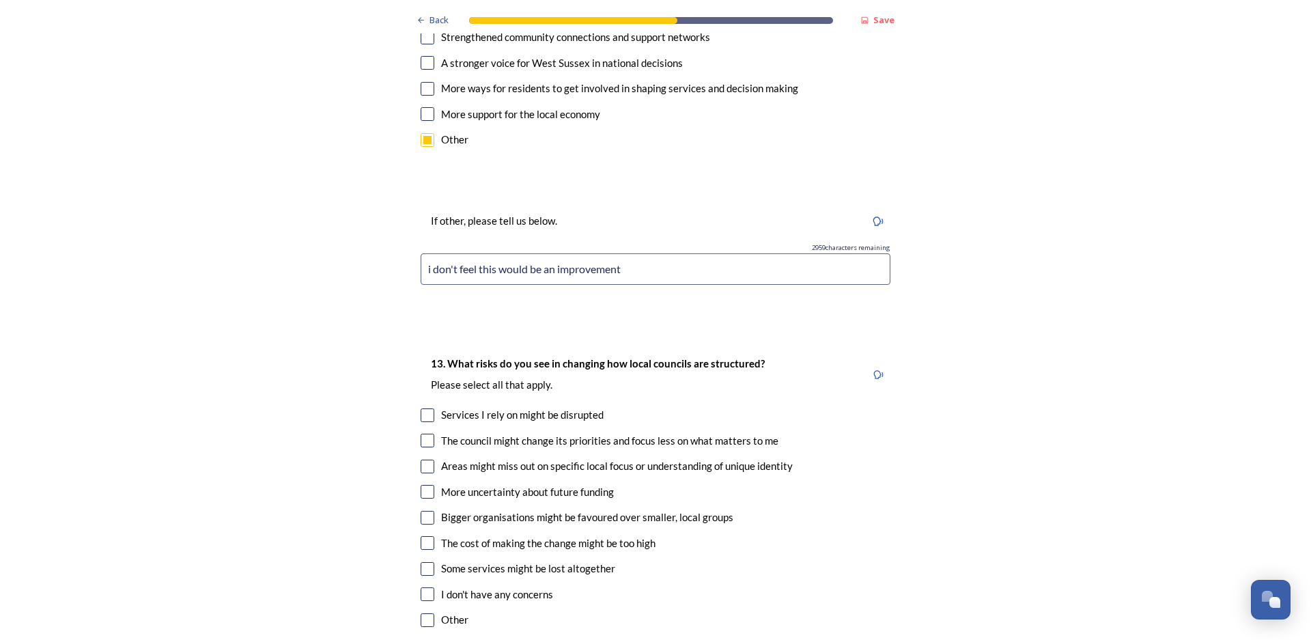
scroll to position [2799, 0]
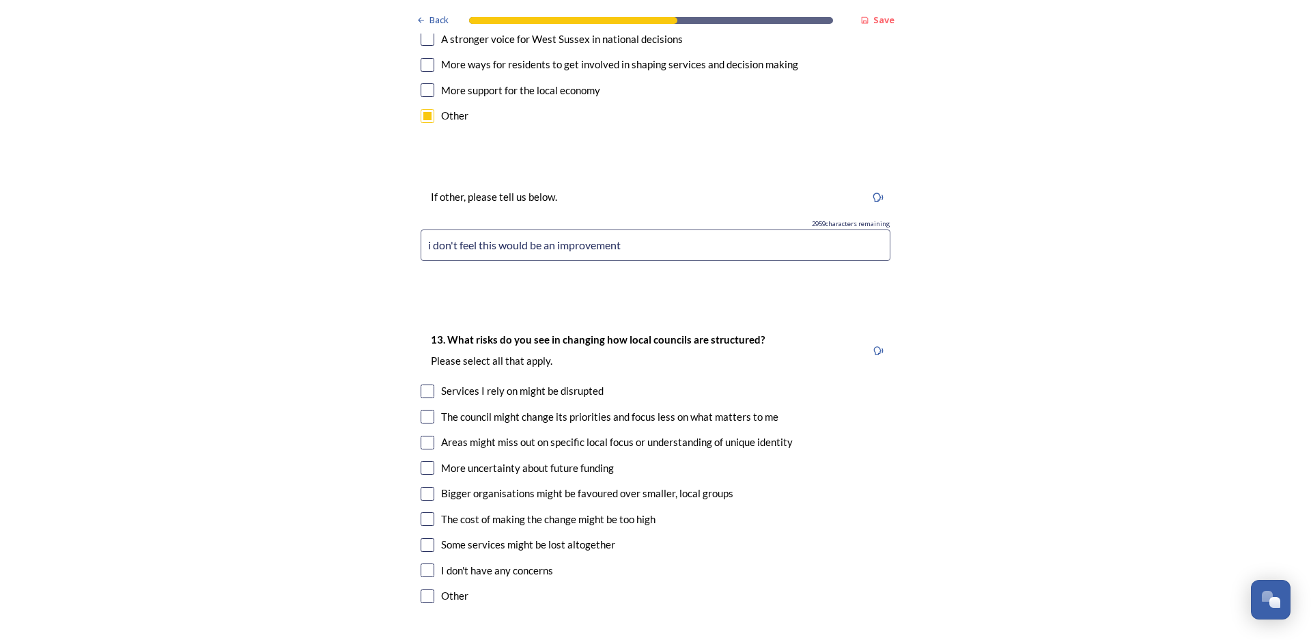
type input "i don't feel this would be an improvement"
click at [424, 538] on input "checkbox" at bounding box center [427, 545] width 14 height 14
checkbox input "true"
click at [420, 384] on input "checkbox" at bounding box center [427, 391] width 14 height 14
checkbox input "true"
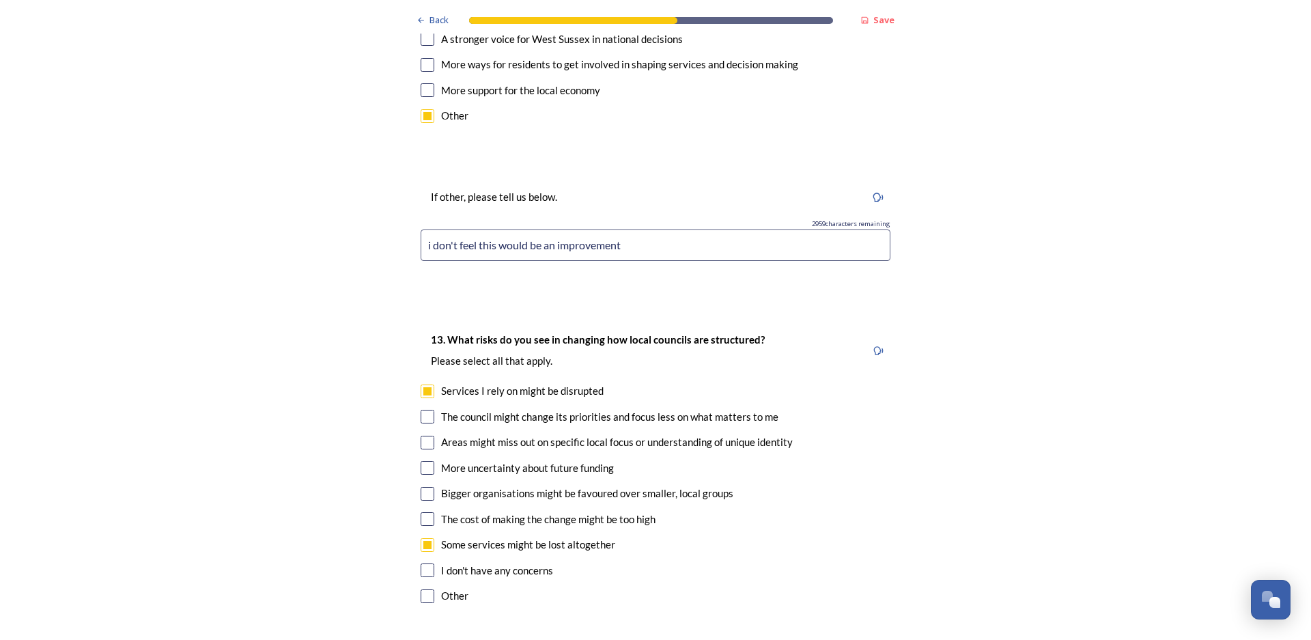
click at [420, 487] on input "checkbox" at bounding box center [427, 494] width 14 height 14
checkbox input "true"
click at [425, 461] on input "checkbox" at bounding box center [427, 468] width 14 height 14
checkbox input "true"
click at [420, 512] on input "checkbox" at bounding box center [427, 519] width 14 height 14
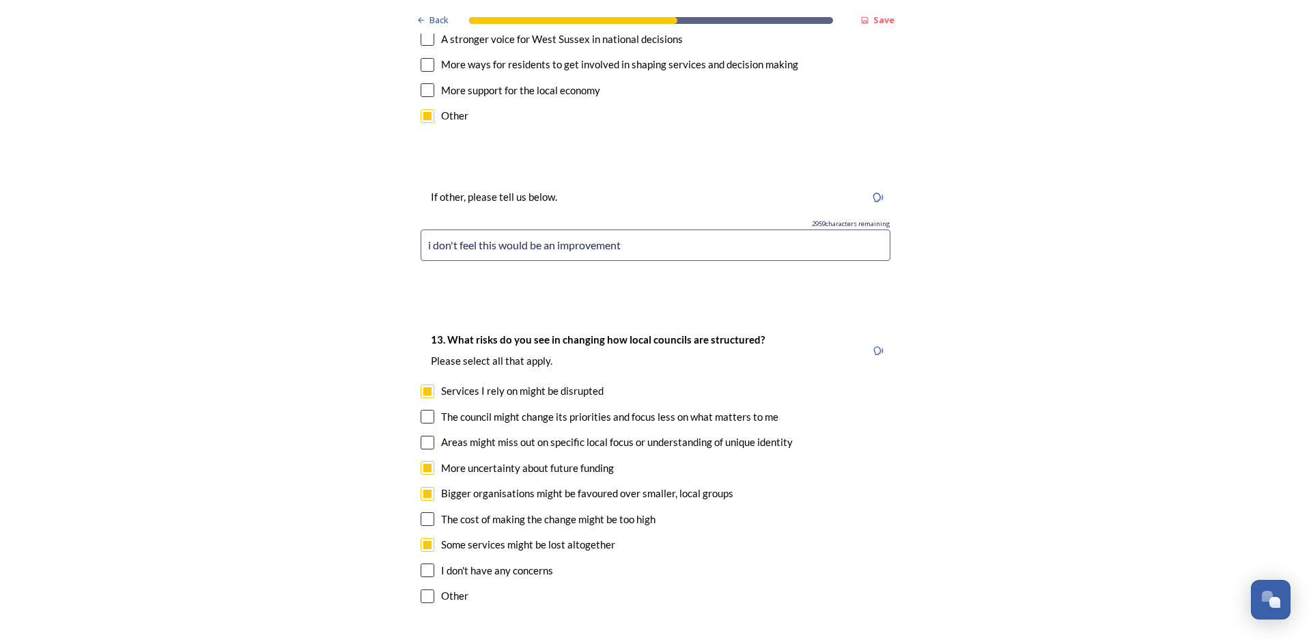
checkbox input "true"
click at [420, 436] on input "checkbox" at bounding box center [427, 443] width 14 height 14
checkbox input "true"
click at [422, 409] on div "The council might change its priorities and focus less on what matters to me" at bounding box center [655, 417] width 470 height 16
checkbox input "true"
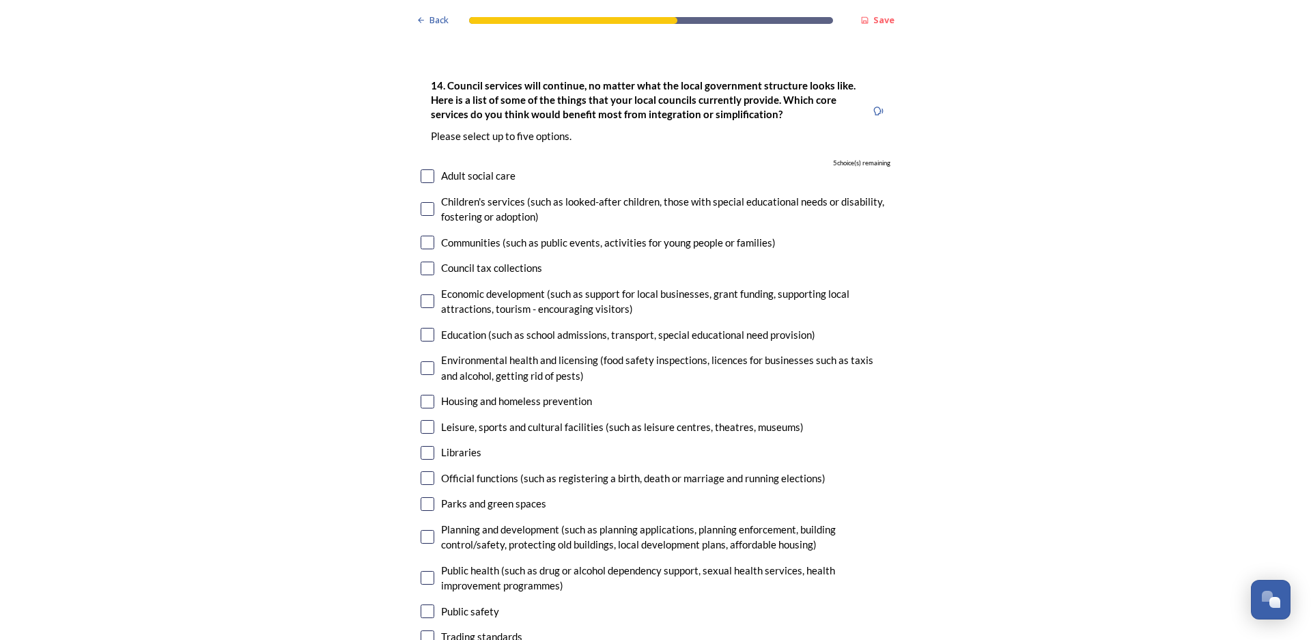
scroll to position [3413, 0]
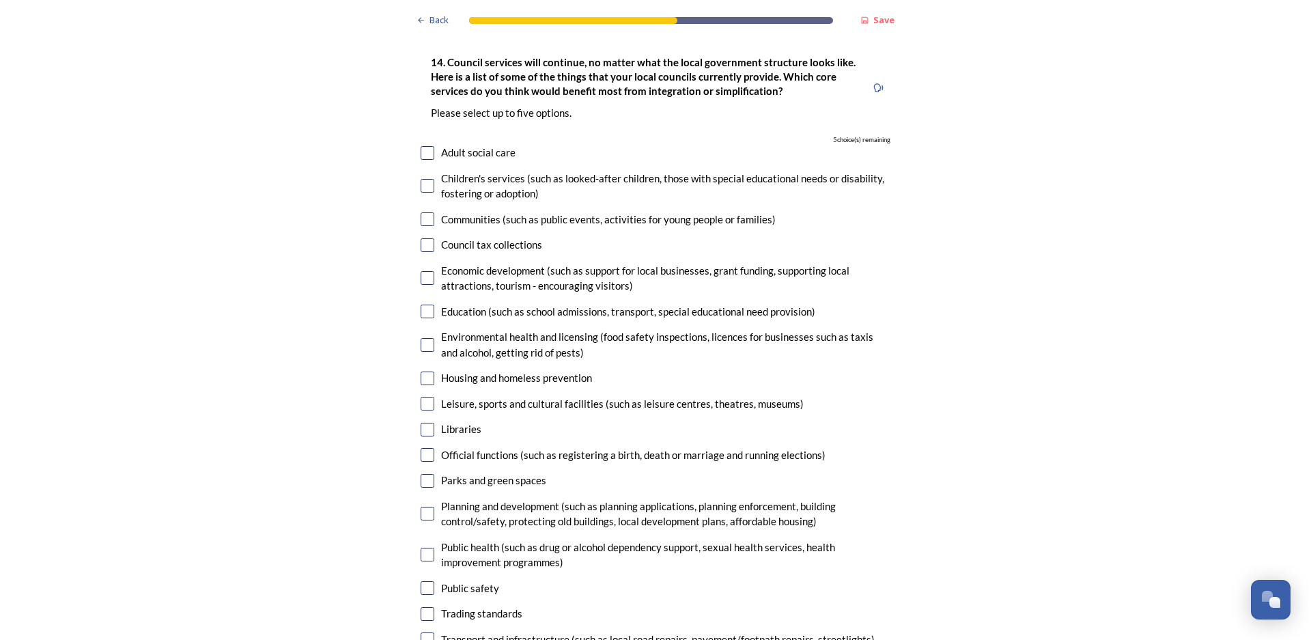
click at [424, 238] on input "checkbox" at bounding box center [427, 245] width 14 height 14
checkbox input "true"
click at [420, 212] on input "checkbox" at bounding box center [427, 219] width 14 height 14
checkbox input "true"
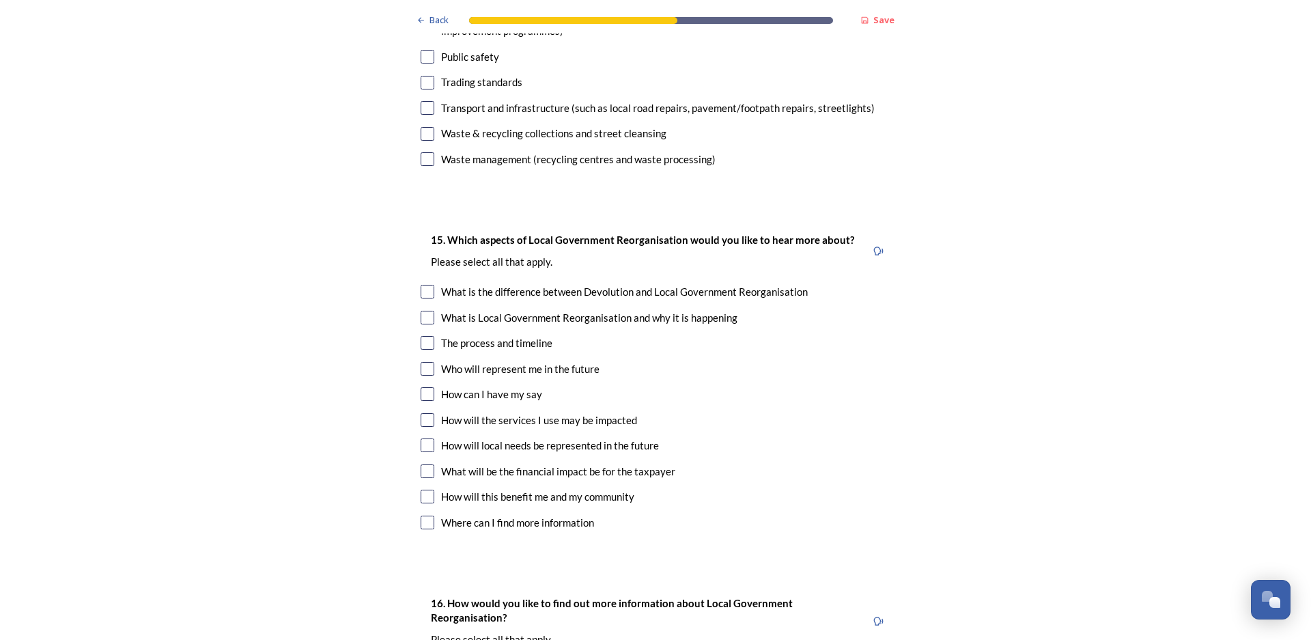
scroll to position [3959, 0]
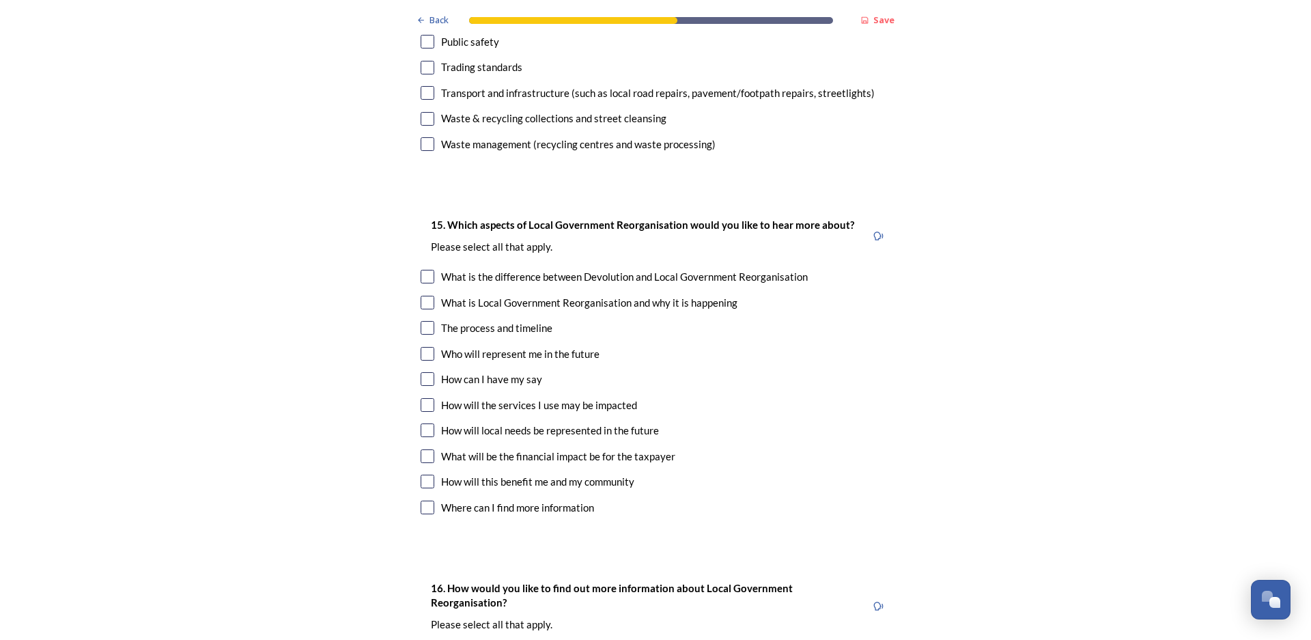
click at [420, 372] on input "checkbox" at bounding box center [427, 379] width 14 height 14
checkbox input "true"
click at [425, 296] on input "checkbox" at bounding box center [427, 303] width 14 height 14
checkbox input "true"
click at [420, 270] on input "checkbox" at bounding box center [427, 277] width 14 height 14
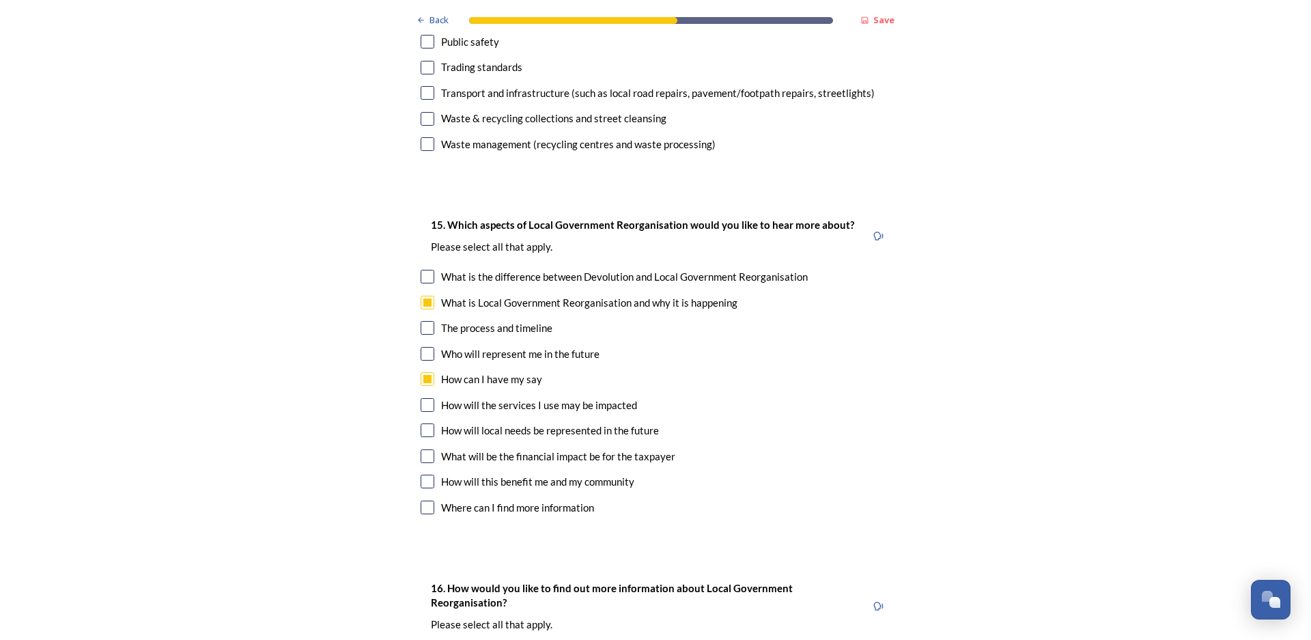
checkbox input "true"
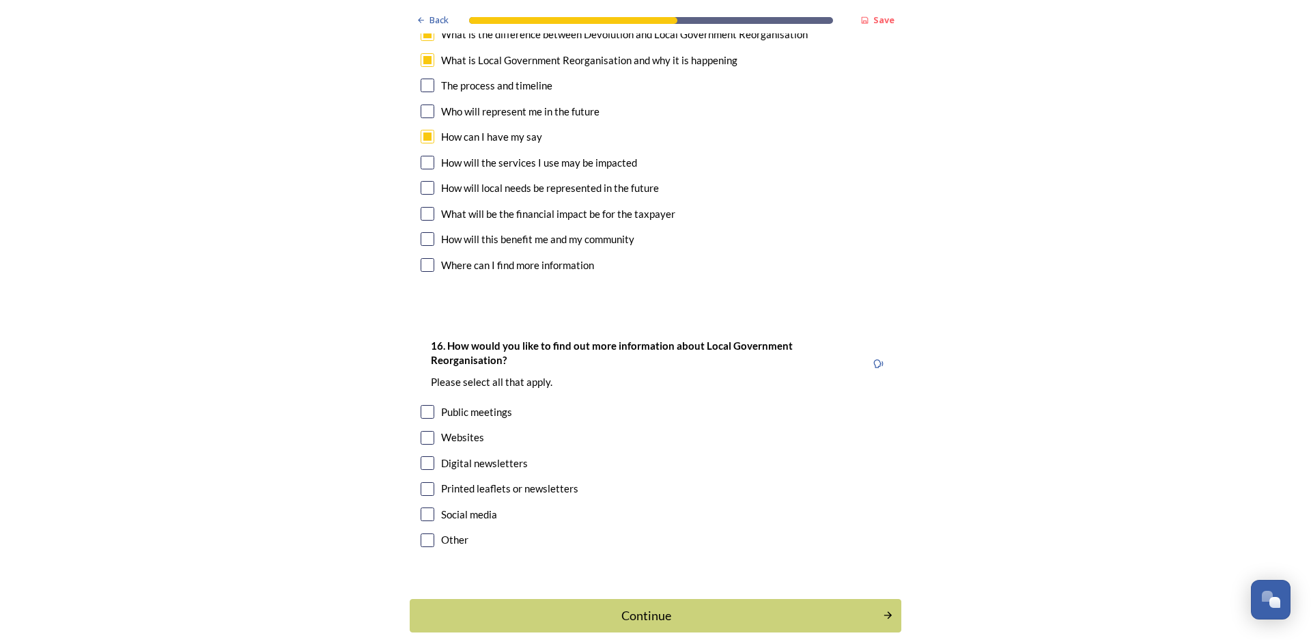
scroll to position [4202, 0]
click at [420, 455] on input "checkbox" at bounding box center [427, 462] width 14 height 14
checkbox input "true"
click at [648, 605] on div "Continue" at bounding box center [646, 614] width 462 height 18
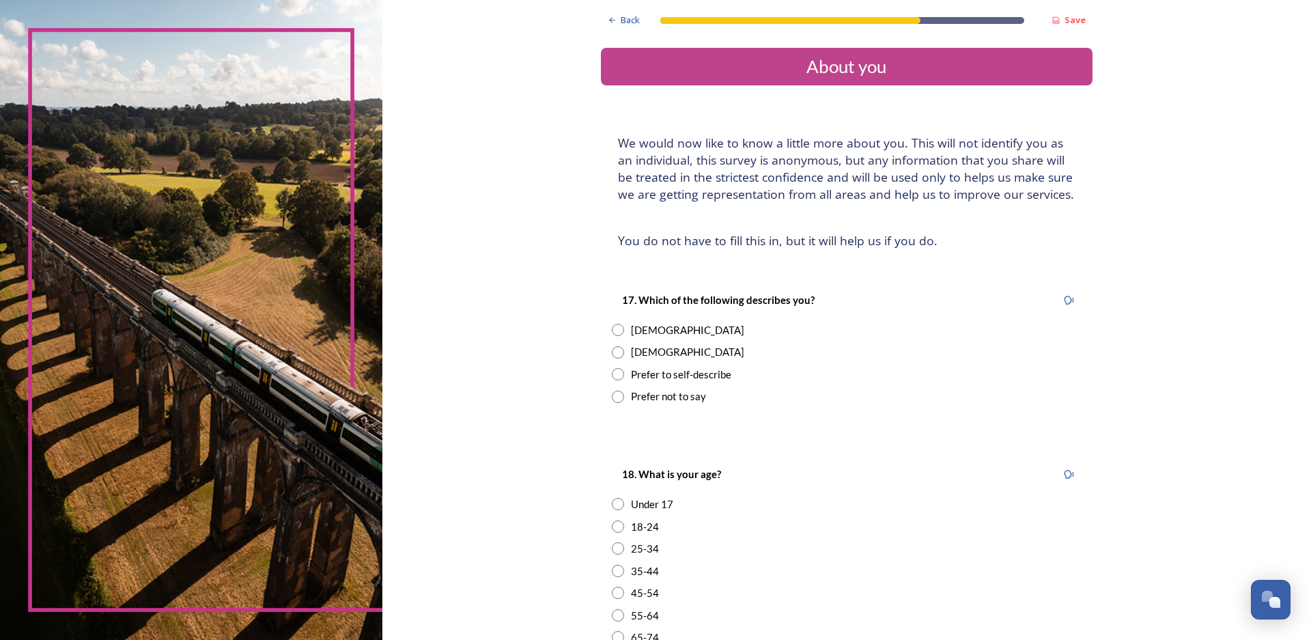
click at [612, 358] on input "radio" at bounding box center [618, 352] width 12 height 12
radio input "true"
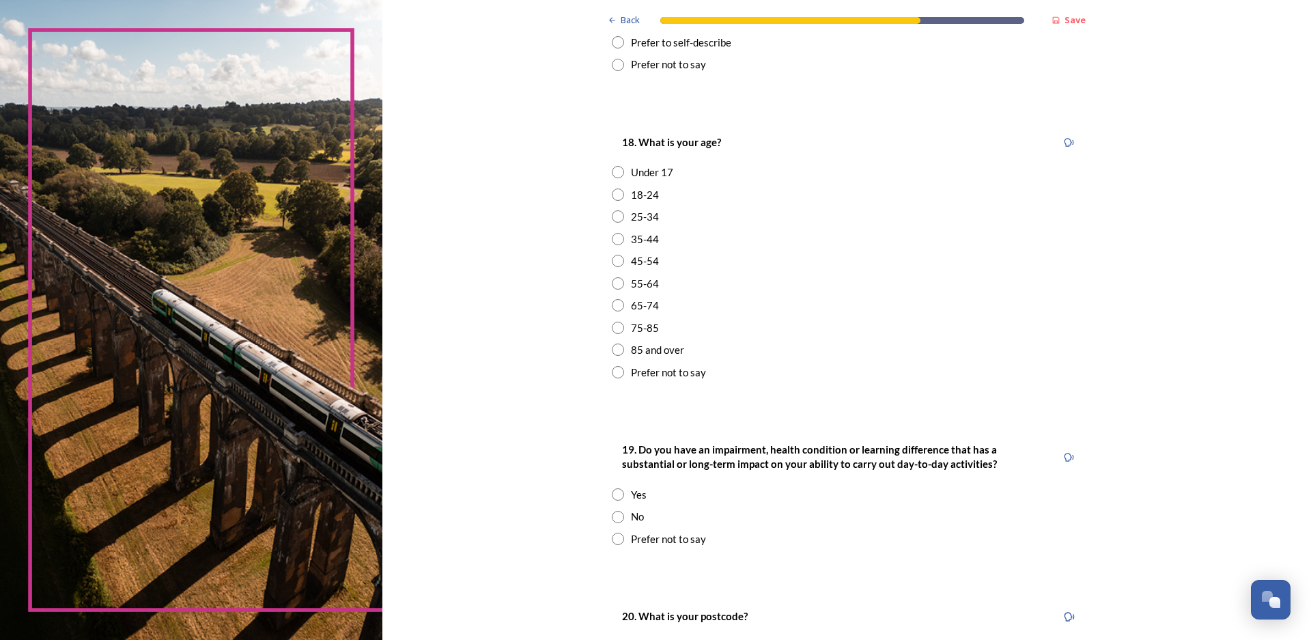
scroll to position [341, 0]
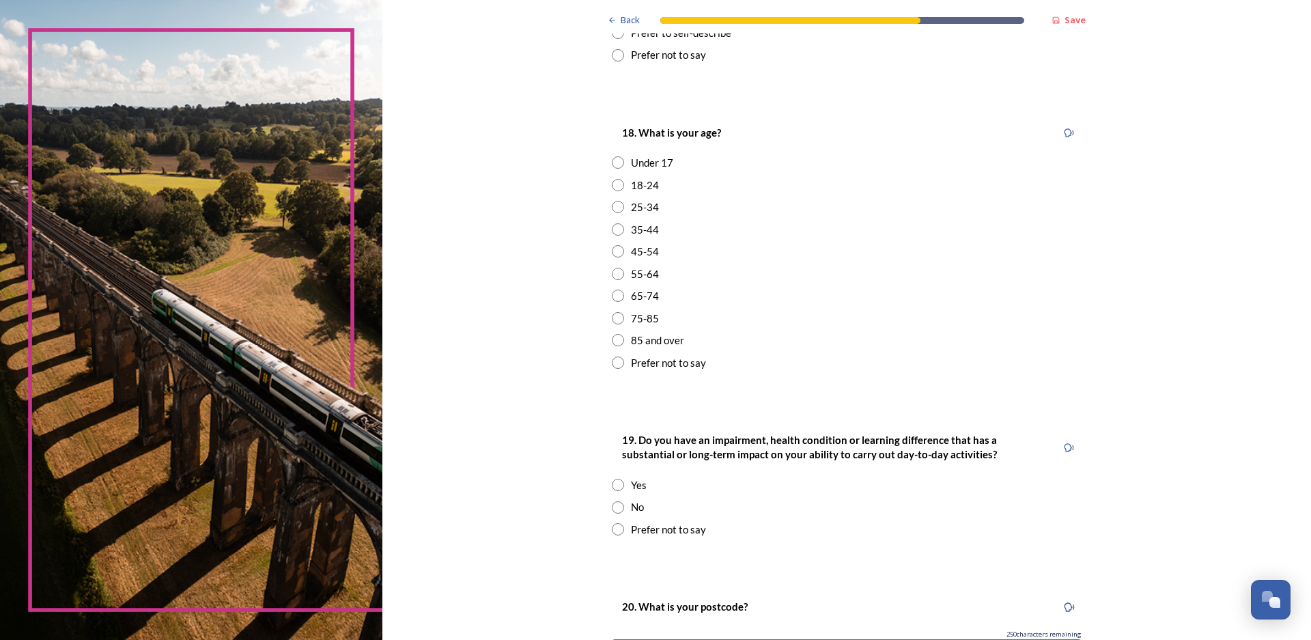
click at [612, 302] on input "radio" at bounding box center [618, 295] width 12 height 12
radio input "true"
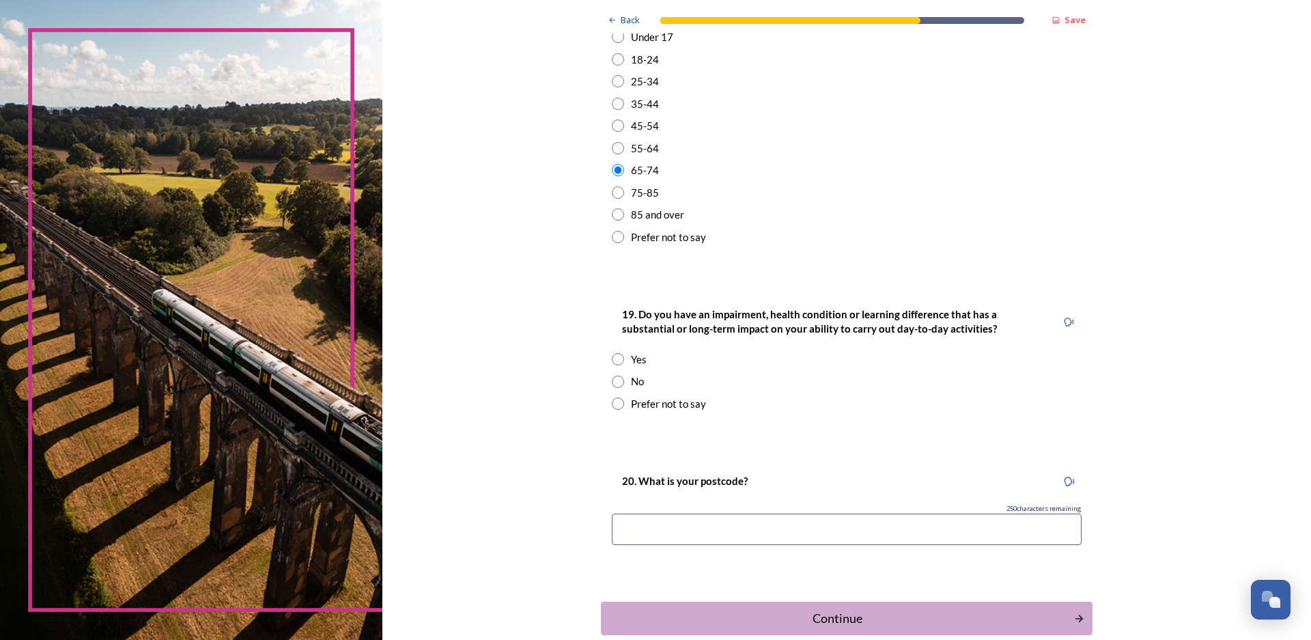
scroll to position [478, 0]
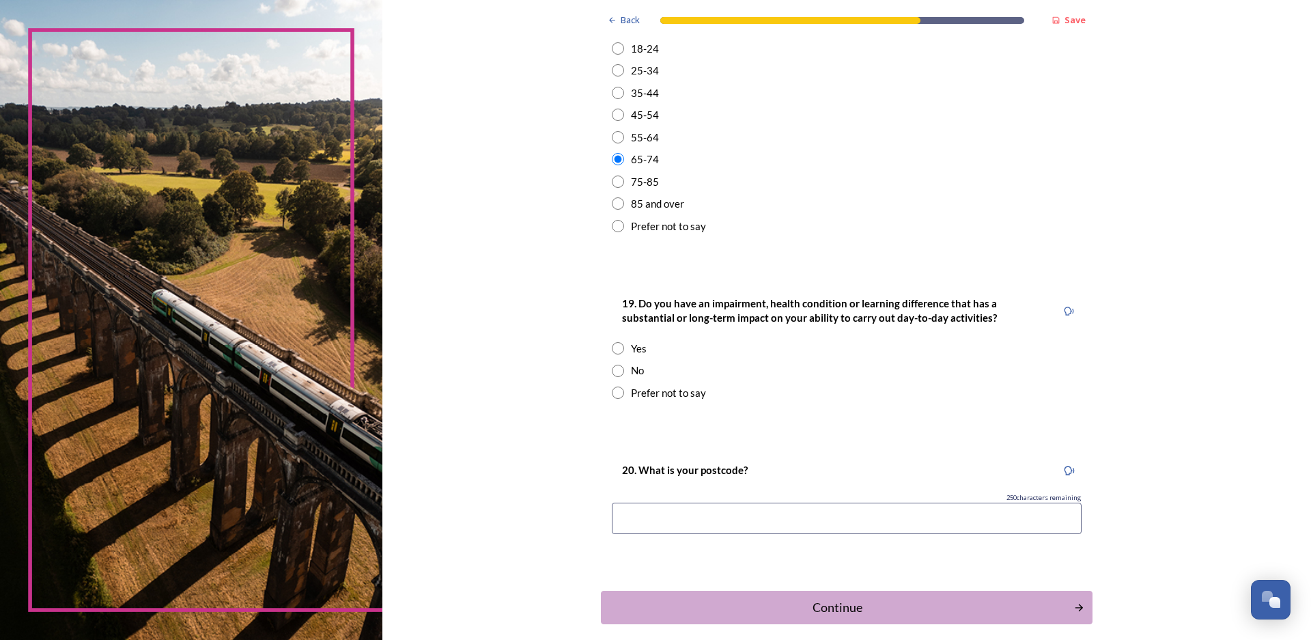
click at [612, 354] on input "radio" at bounding box center [618, 348] width 12 height 12
radio input "true"
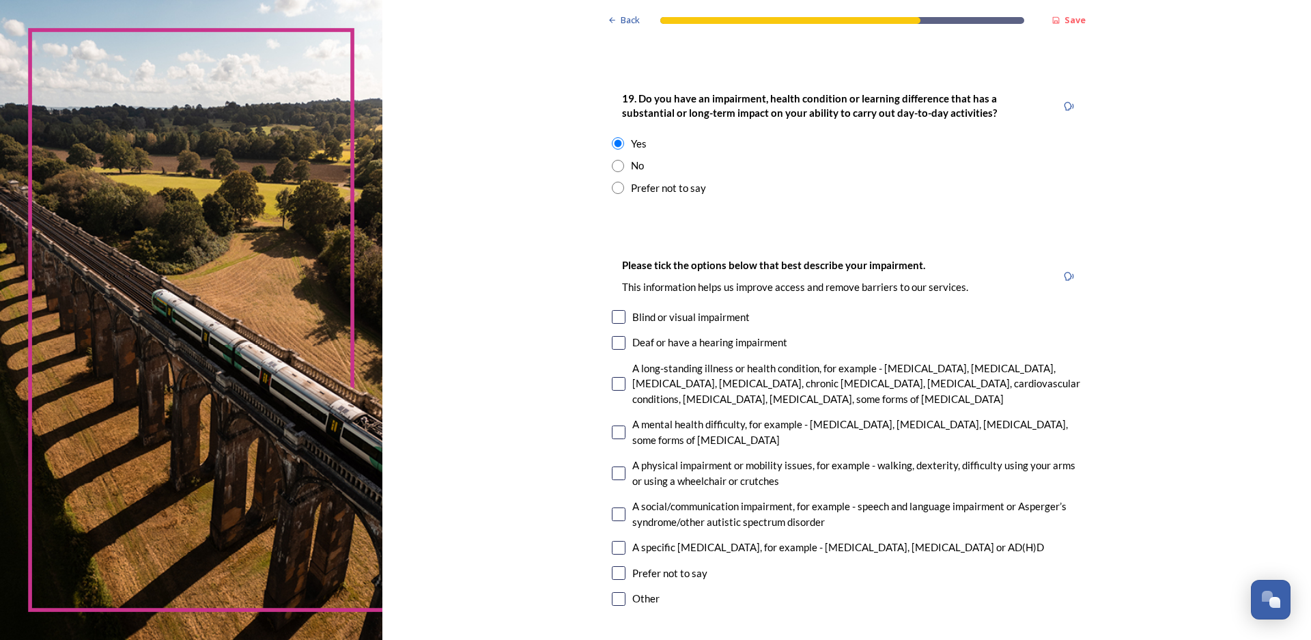
scroll to position [751, 0]
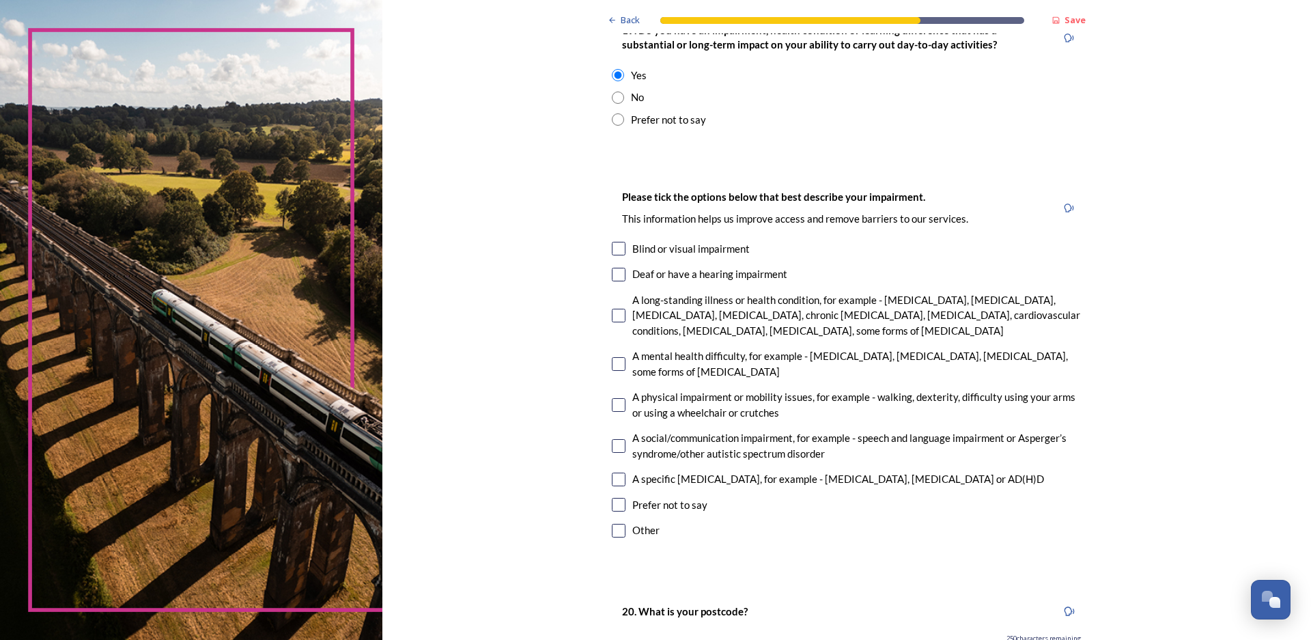
click at [613, 322] on input "checkbox" at bounding box center [619, 316] width 14 height 14
checkbox input "true"
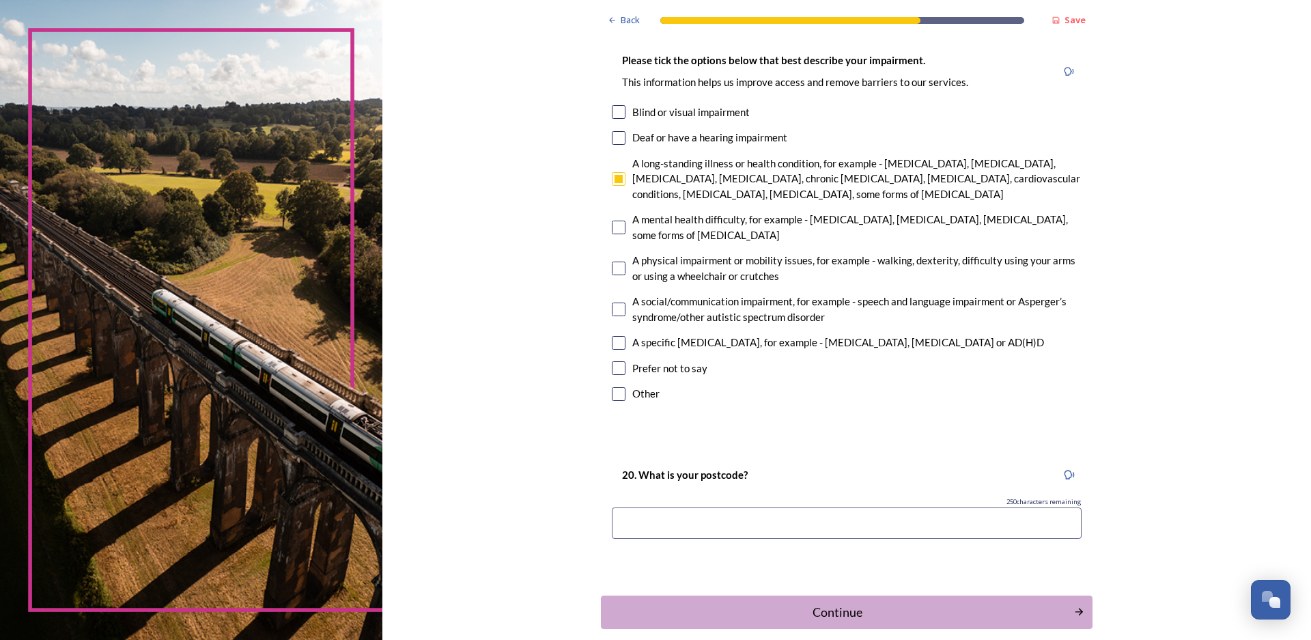
scroll to position [973, 0]
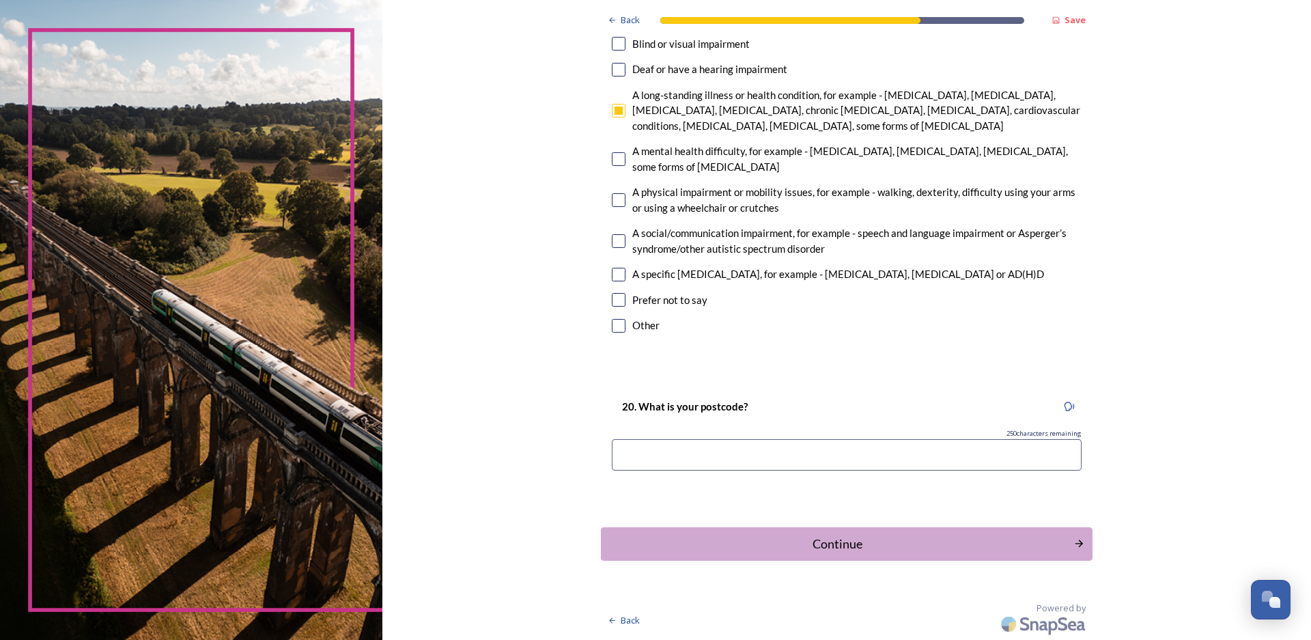
click at [669, 445] on input at bounding box center [847, 454] width 470 height 31
type input "rh11 8lq"
click at [819, 542] on div "Continue" at bounding box center [836, 543] width 462 height 18
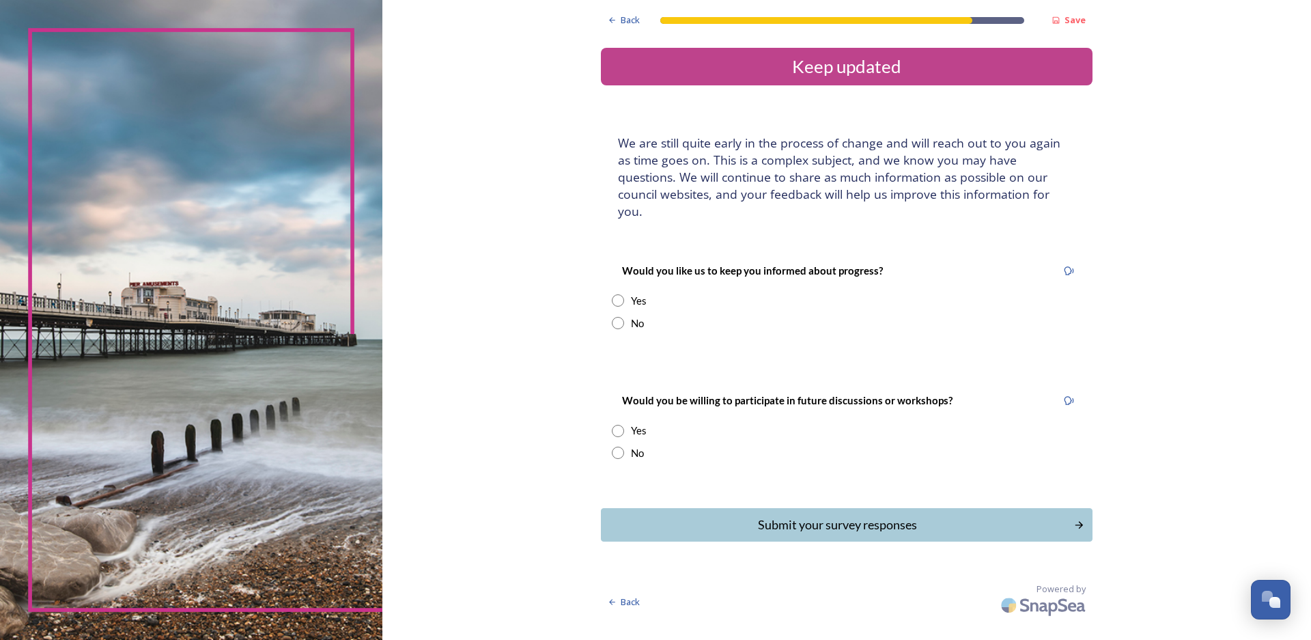
click at [622, 309] on div "Would you like us to keep you informed about progress? Yes No" at bounding box center [846, 296] width 491 height 96
click at [623, 304] on input "radio" at bounding box center [618, 300] width 12 height 12
radio input "true"
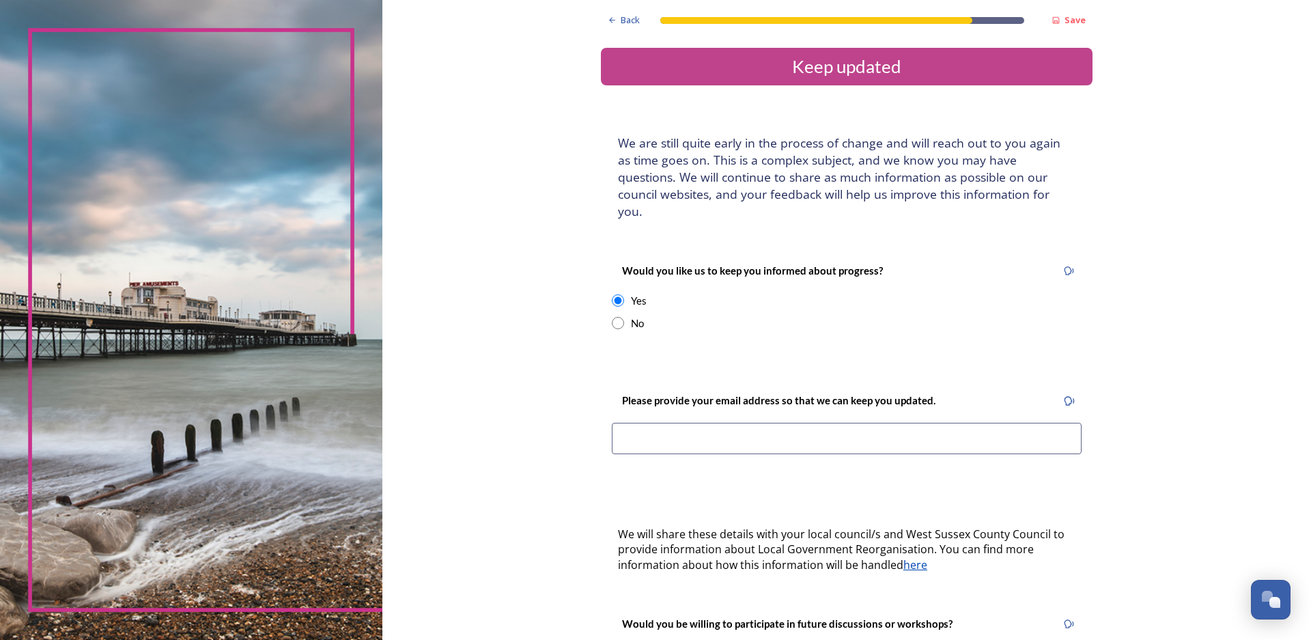
click at [653, 438] on input at bounding box center [847, 438] width 470 height 31
click at [616, 323] on input "radio" at bounding box center [618, 323] width 12 height 12
radio input "true"
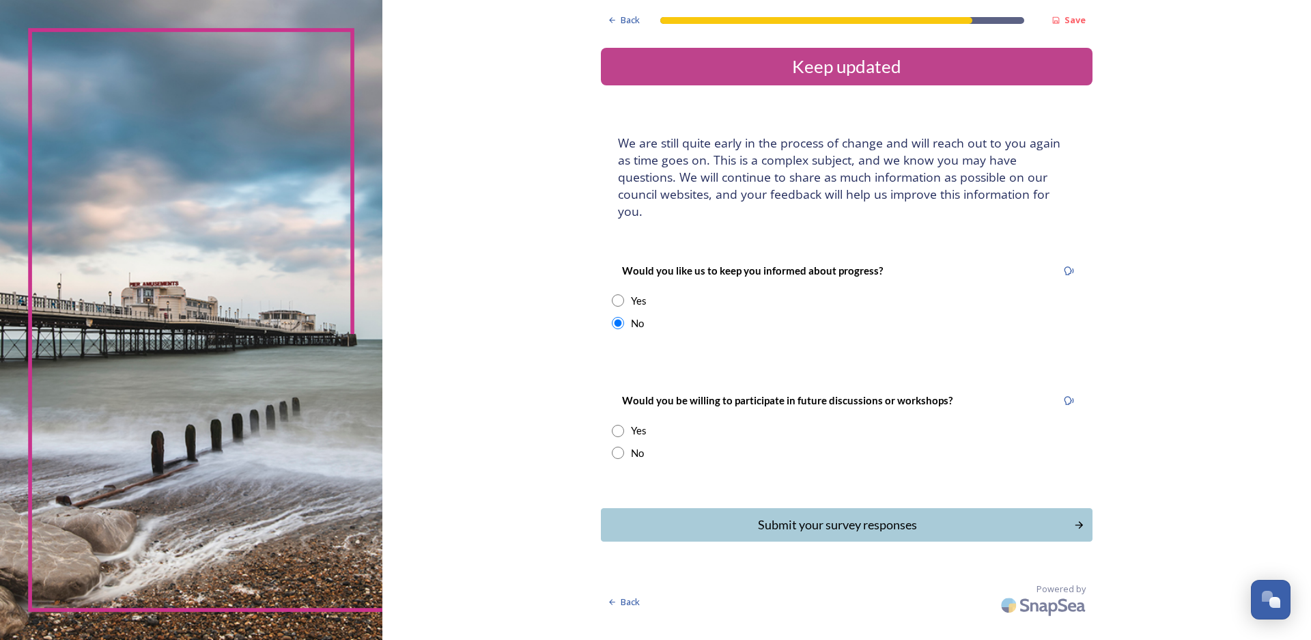
click at [614, 453] on input "radio" at bounding box center [618, 452] width 12 height 12
radio input "true"
click at [810, 524] on div "Submit your survey responses" at bounding box center [836, 524] width 462 height 18
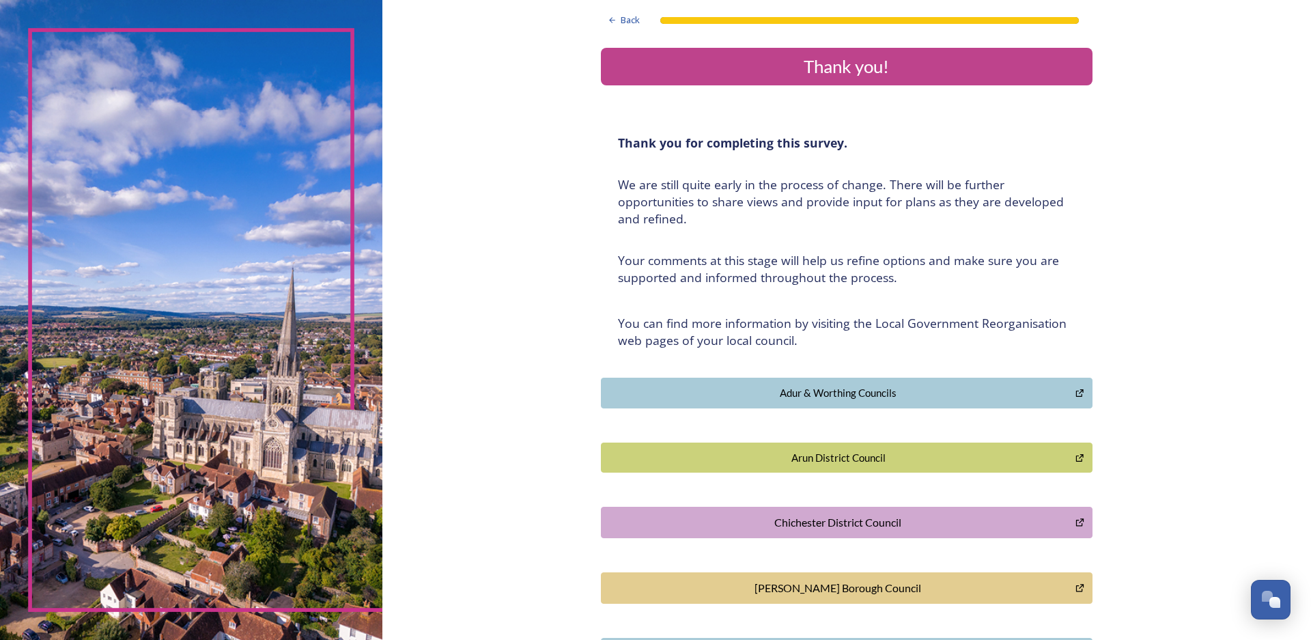
click at [795, 586] on div "[PERSON_NAME] Borough Council" at bounding box center [837, 588] width 459 height 16
